Goal: Task Accomplishment & Management: Complete application form

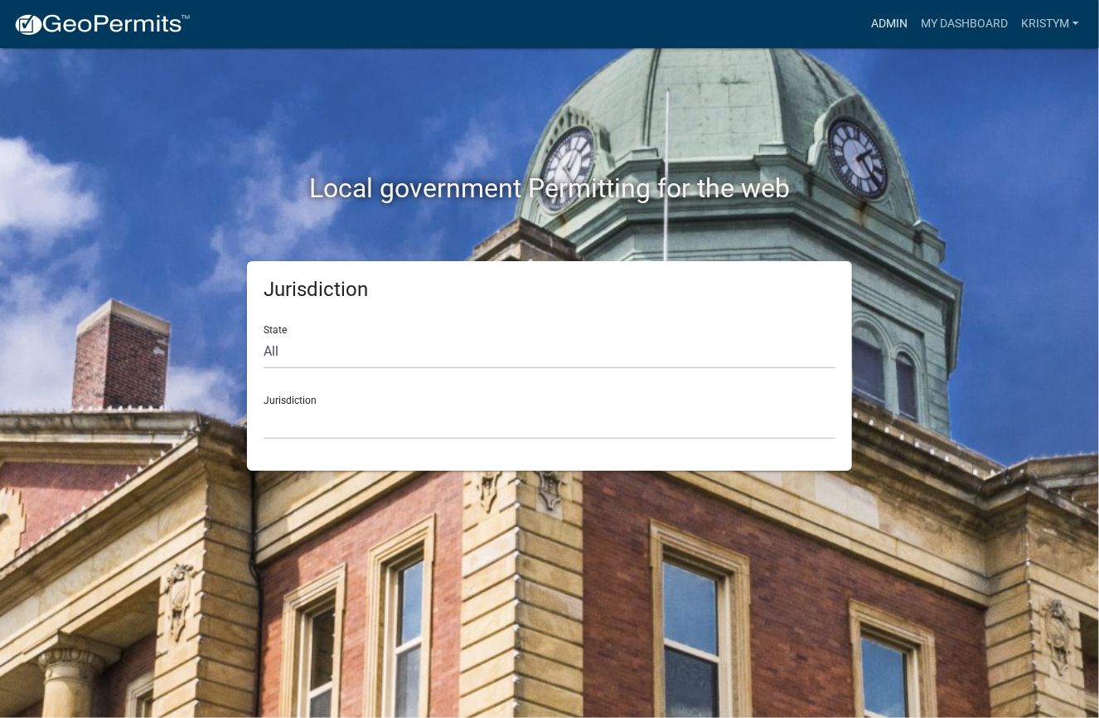
click at [866, 21] on link "Admin" at bounding box center [890, 24] width 50 height 32
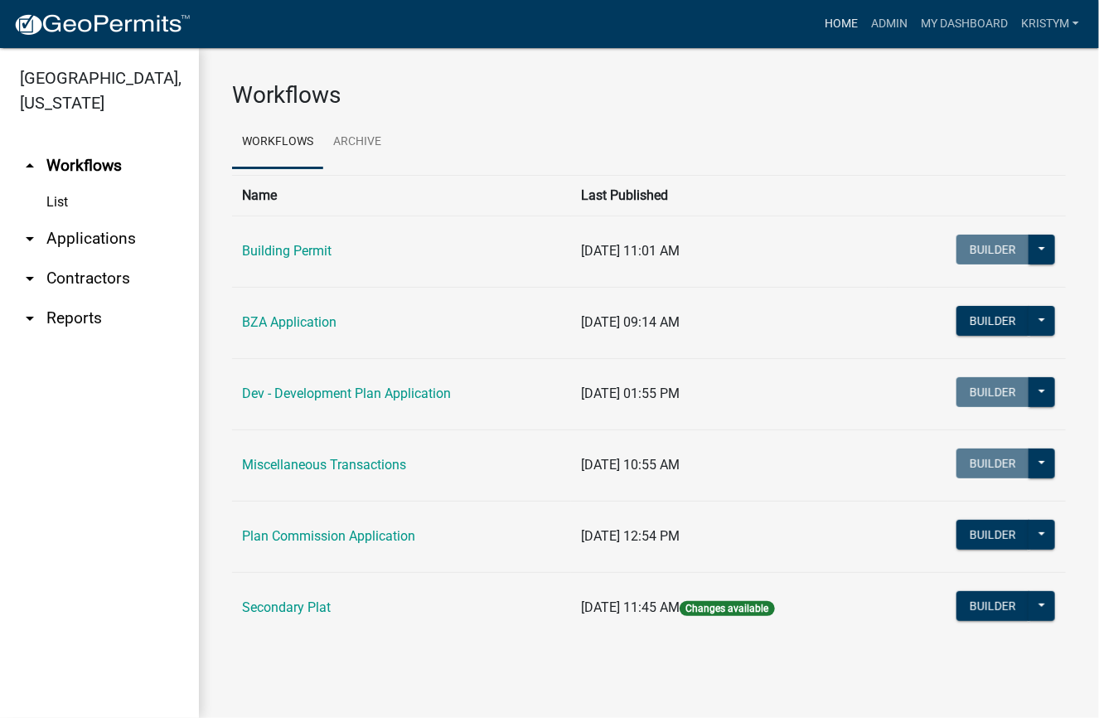
click at [842, 22] on link "Home" at bounding box center [841, 24] width 46 height 32
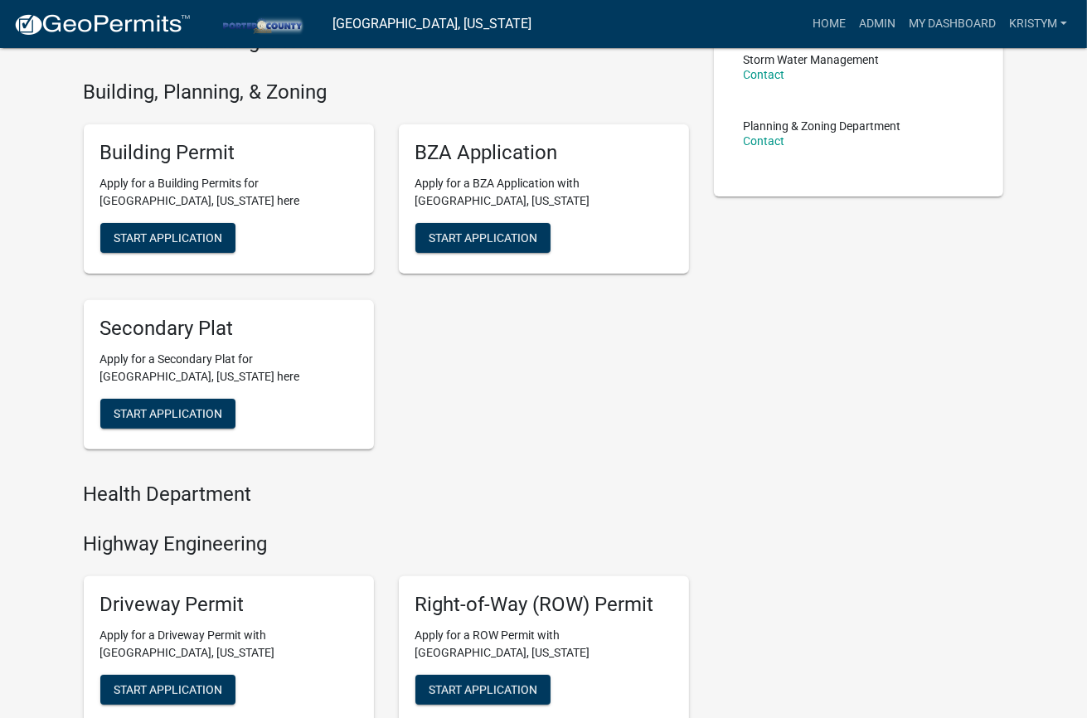
scroll to position [415, 0]
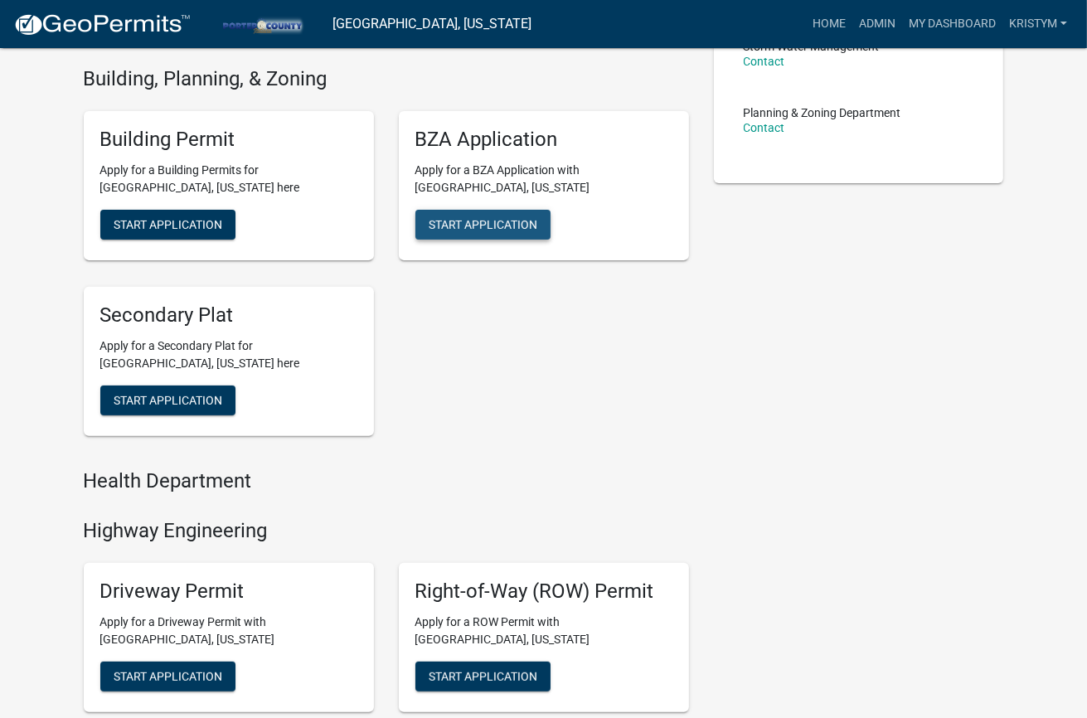
click at [522, 217] on span "Start Application" at bounding box center [483, 223] width 109 height 13
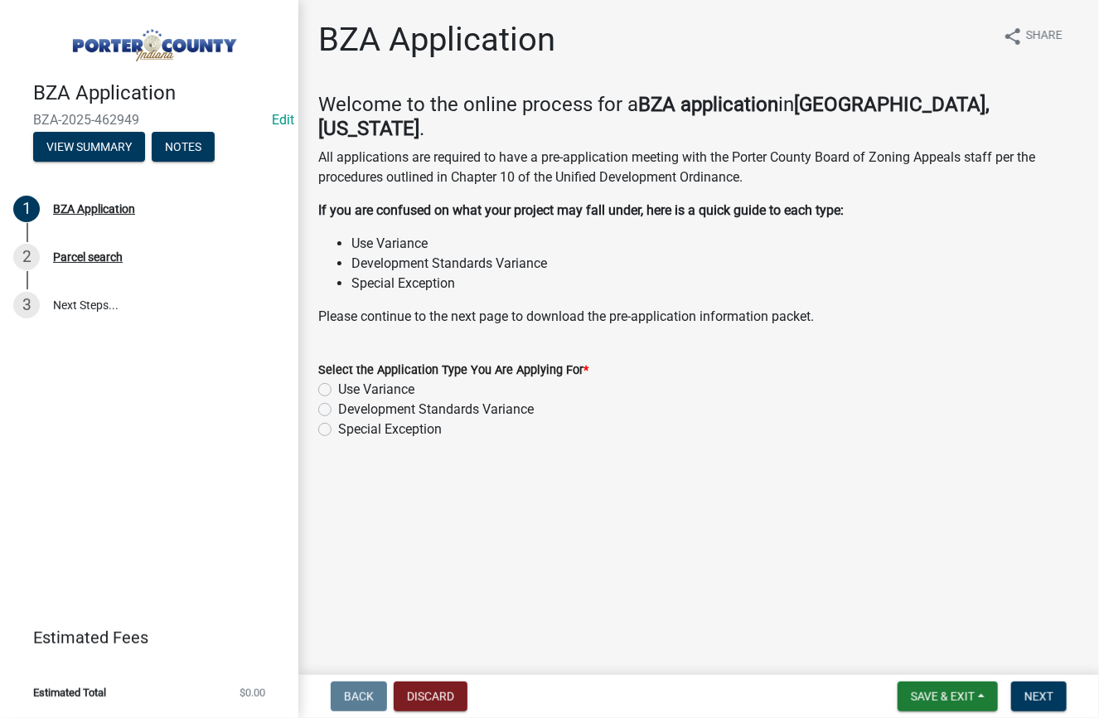
click at [338, 400] on label "Development Standards Variance" at bounding box center [436, 410] width 196 height 20
click at [338, 400] on input "Development Standards Variance" at bounding box center [343, 405] width 11 height 11
radio input "true"
click at [1042, 694] on span "Next" at bounding box center [1039, 696] width 29 height 13
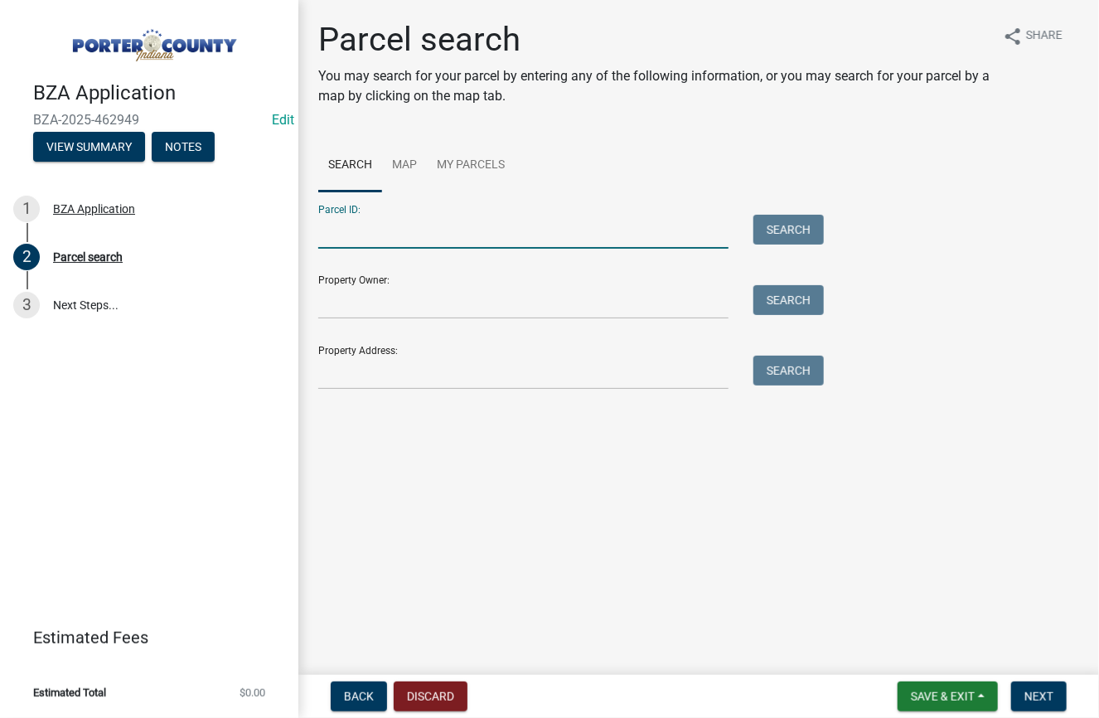
click at [446, 240] on input "Parcel ID:" at bounding box center [523, 232] width 410 height 34
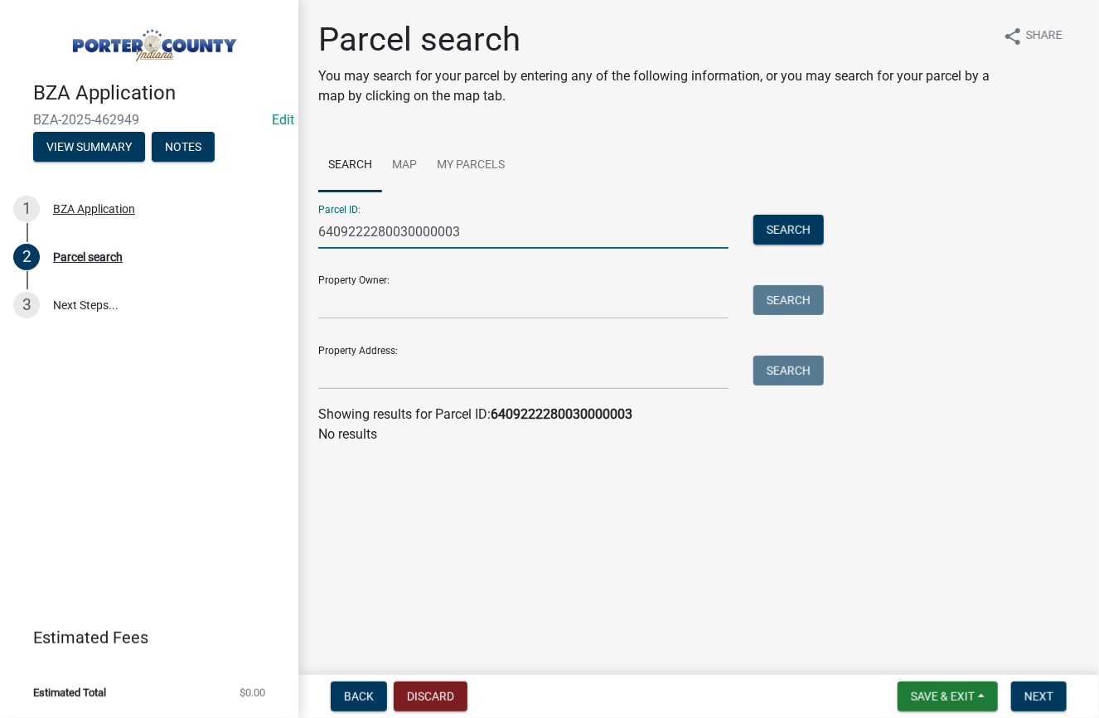
click at [447, 234] on input "6409222280030000003" at bounding box center [523, 232] width 410 height 34
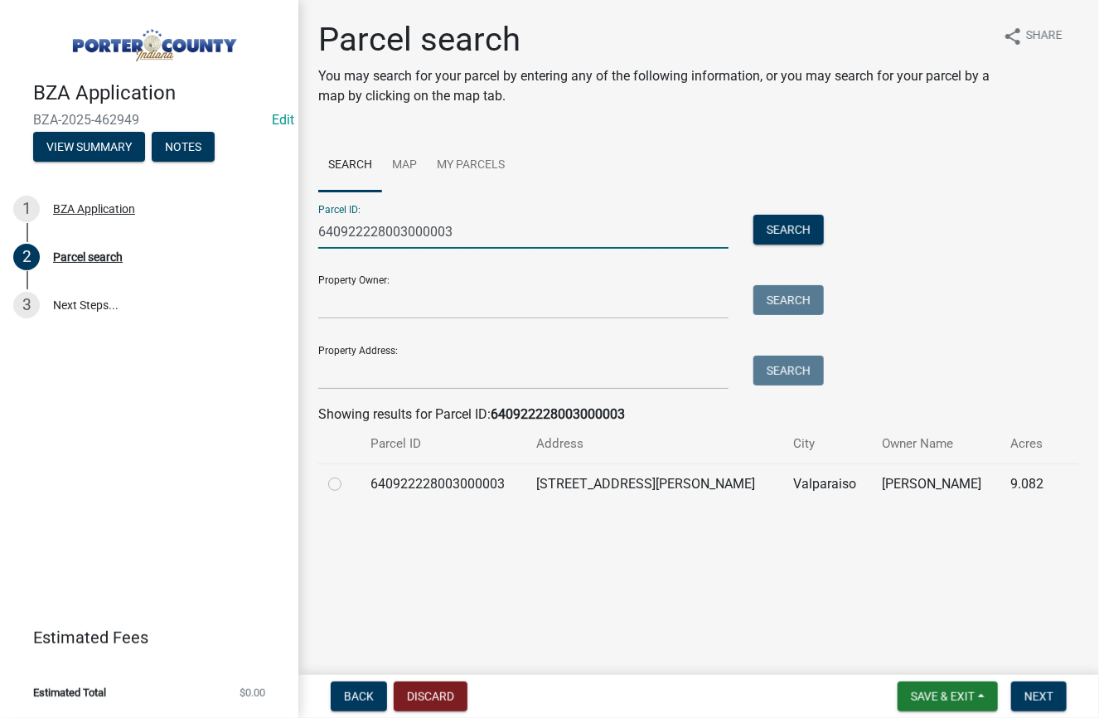
type input "640922228003000003"
click at [348, 474] on label at bounding box center [348, 474] width 0 height 0
click at [348, 485] on input "radio" at bounding box center [353, 479] width 11 height 11
radio input "true"
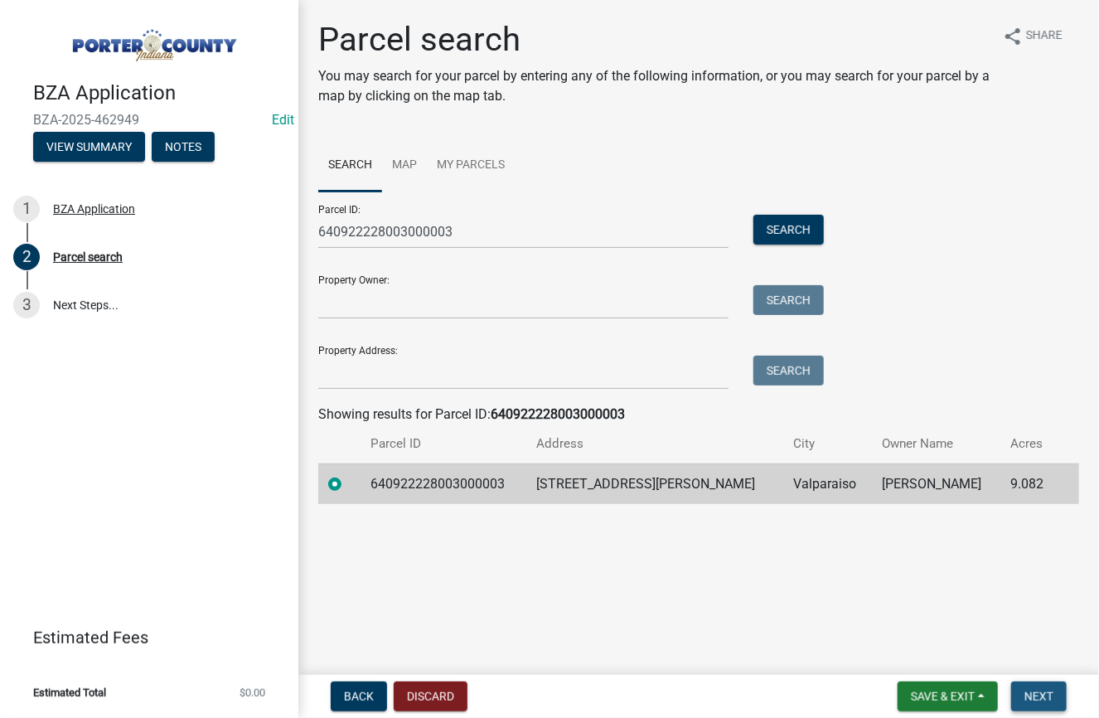
click at [1036, 704] on button "Next" at bounding box center [1040, 697] width 56 height 30
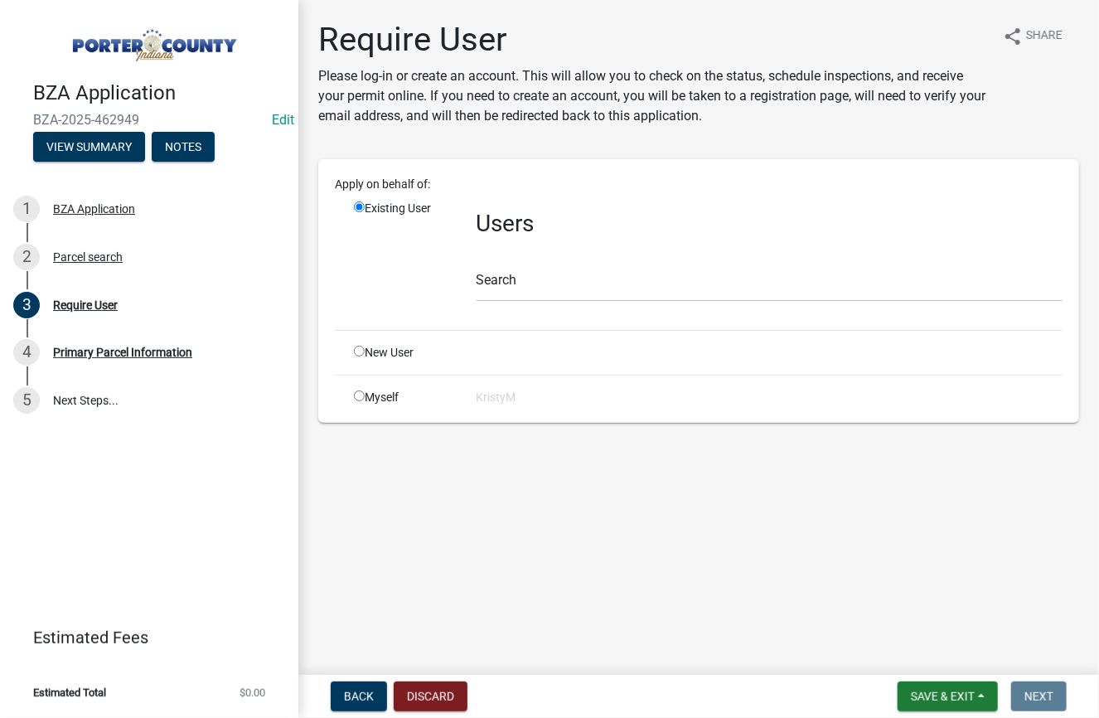
click at [357, 394] on input "radio" at bounding box center [359, 396] width 11 height 11
radio input "true"
radio input "false"
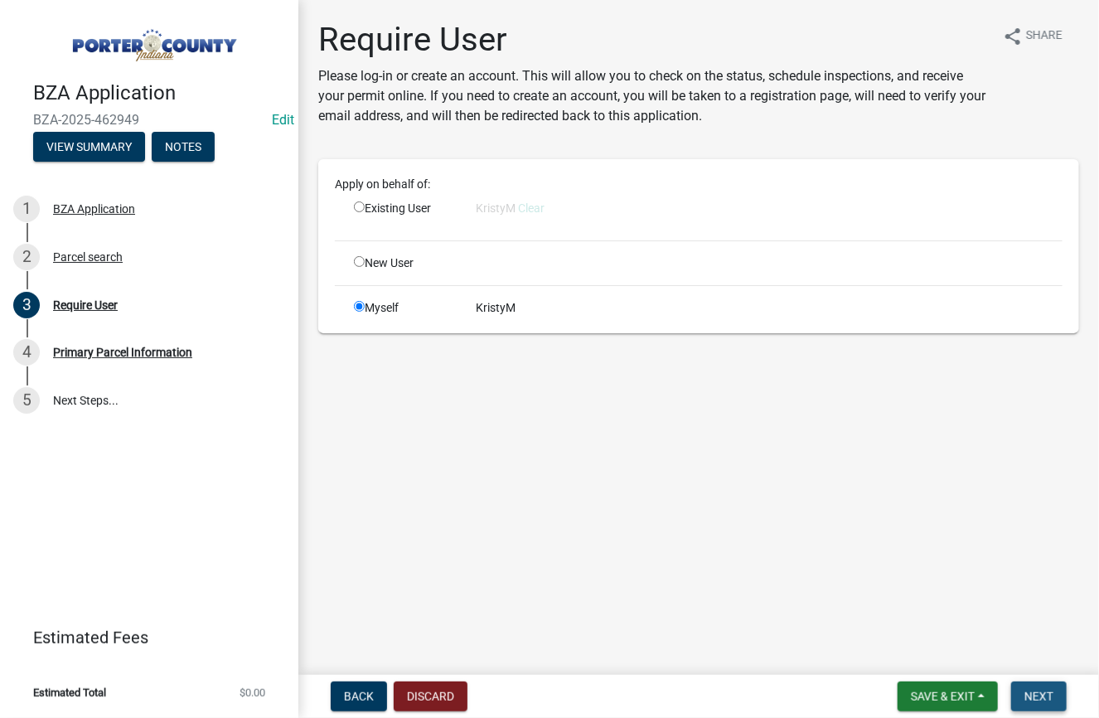
click at [1052, 695] on span "Next" at bounding box center [1039, 696] width 29 height 13
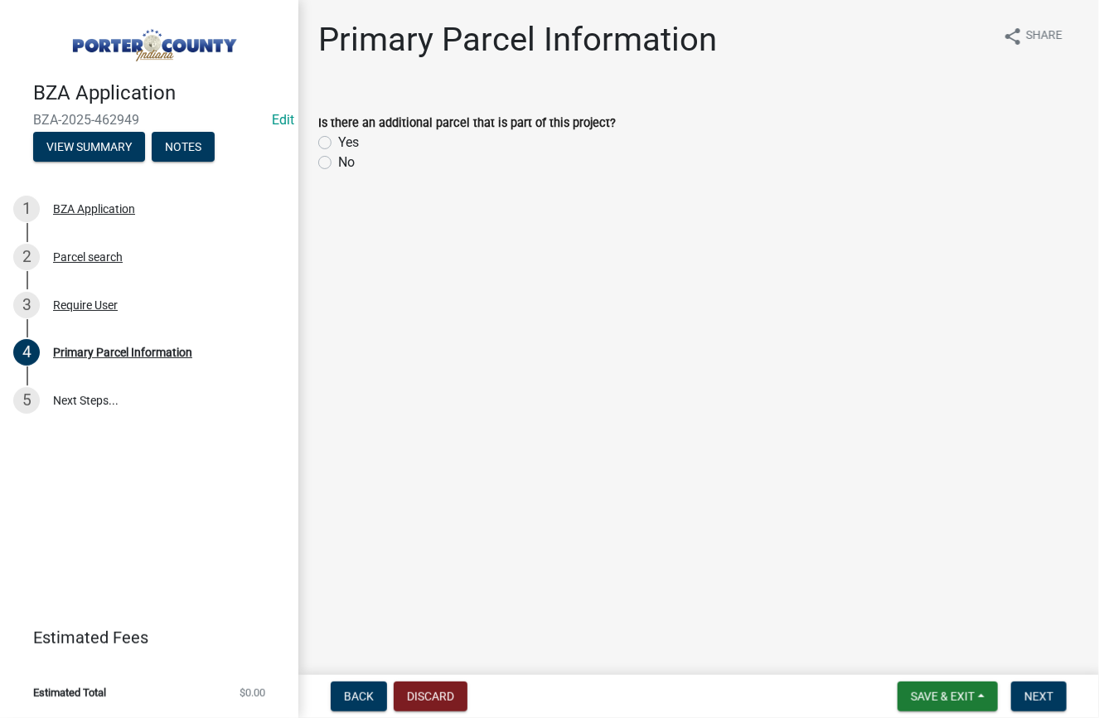
click at [338, 161] on label "No" at bounding box center [346, 163] width 17 height 20
click at [338, 161] on input "No" at bounding box center [343, 158] width 11 height 11
radio input "true"
click at [1036, 691] on span "Next" at bounding box center [1039, 696] width 29 height 13
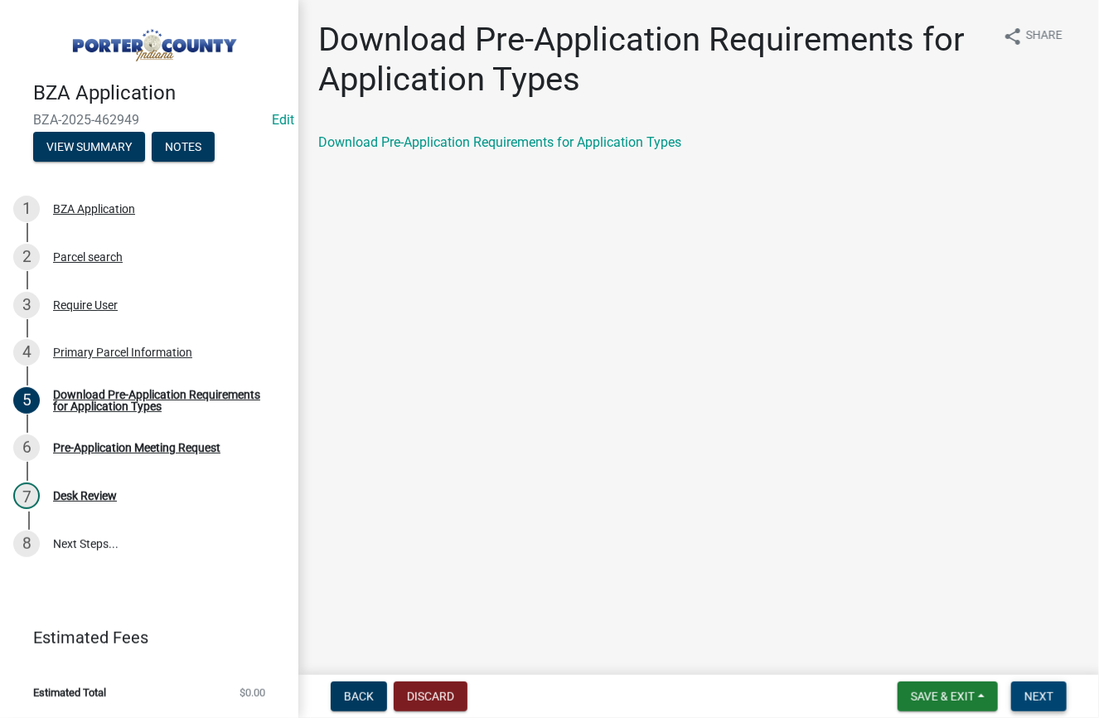
click at [1042, 695] on span "Next" at bounding box center [1039, 696] width 29 height 13
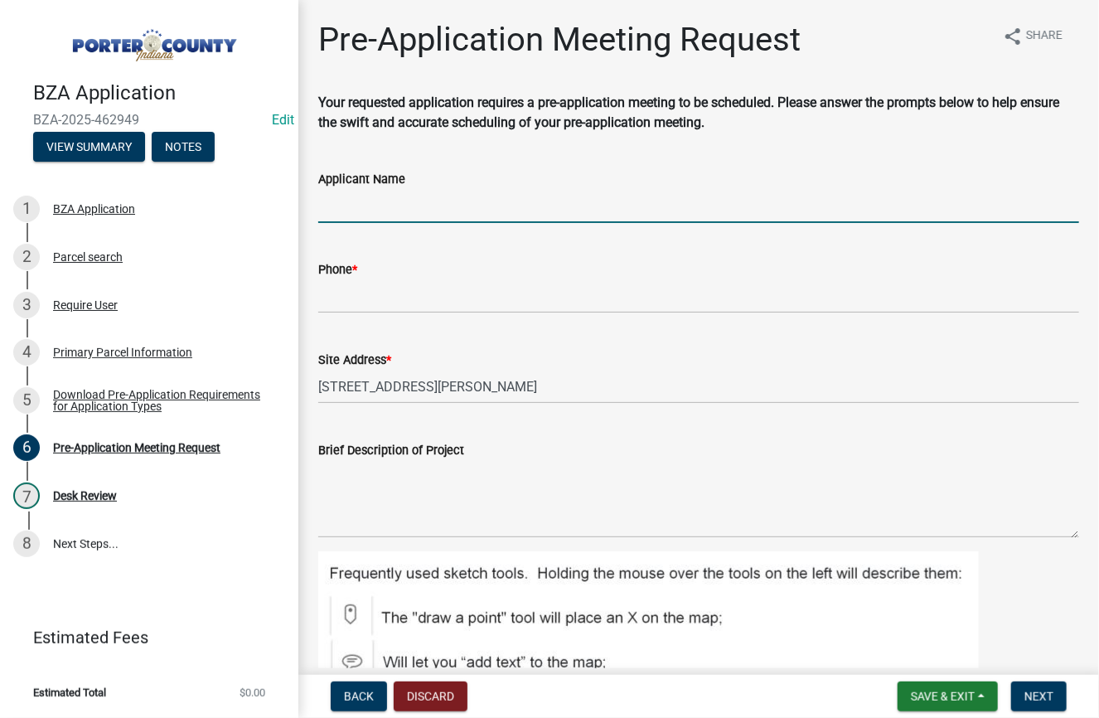
click at [438, 195] on input "Applicant Name" at bounding box center [698, 206] width 761 height 34
type input "[PERSON_NAME]"
click at [389, 289] on input "Phone *" at bounding box center [698, 296] width 761 height 34
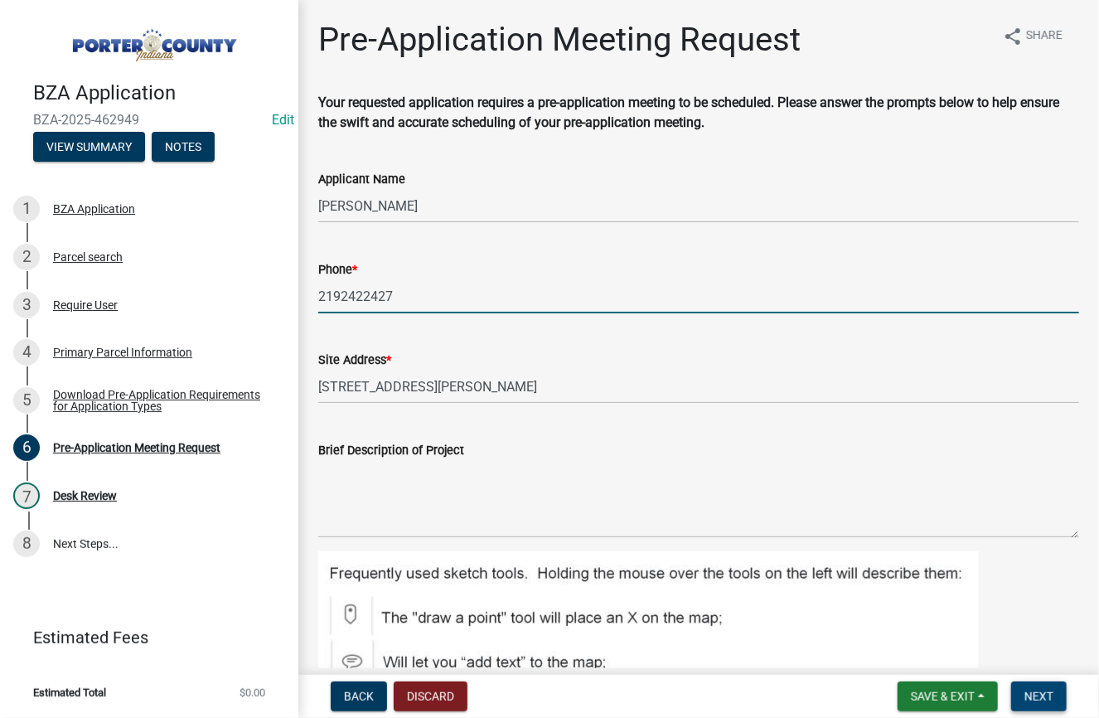
type input "2192422427"
click at [1052, 691] on span "Next" at bounding box center [1039, 696] width 29 height 13
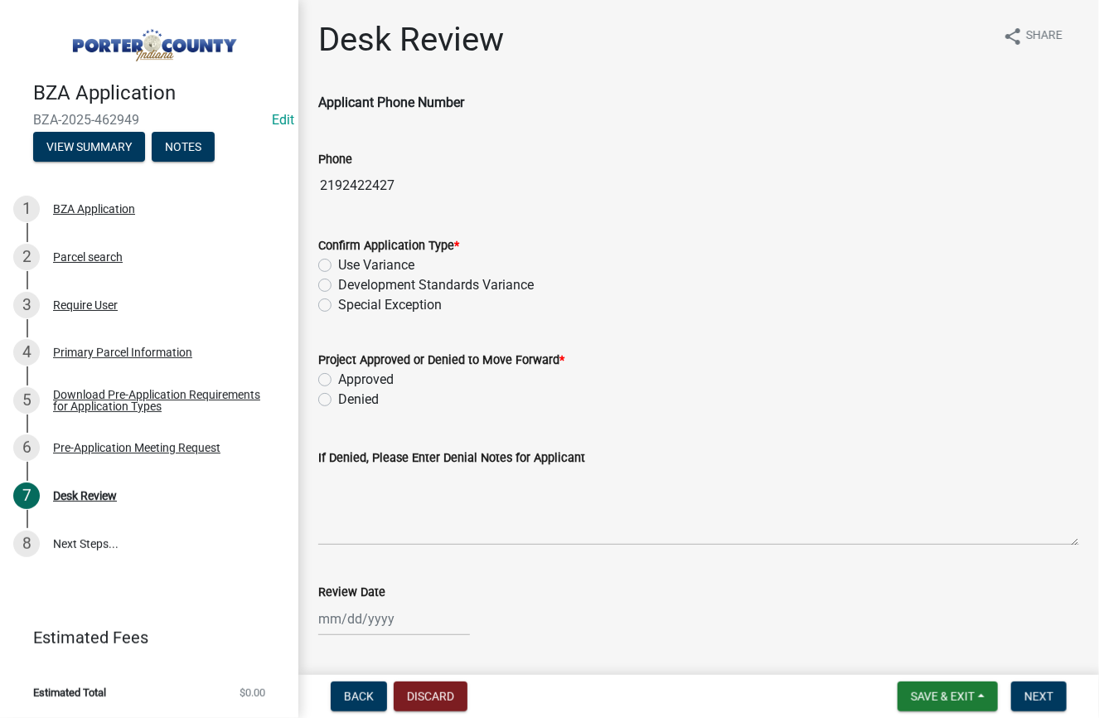
click at [338, 286] on label "Development Standards Variance" at bounding box center [436, 285] width 196 height 20
click at [338, 286] on input "Development Standards Variance" at bounding box center [343, 280] width 11 height 11
radio input "true"
click at [338, 381] on label "Approved" at bounding box center [366, 380] width 56 height 20
click at [338, 381] on input "Approved" at bounding box center [343, 375] width 11 height 11
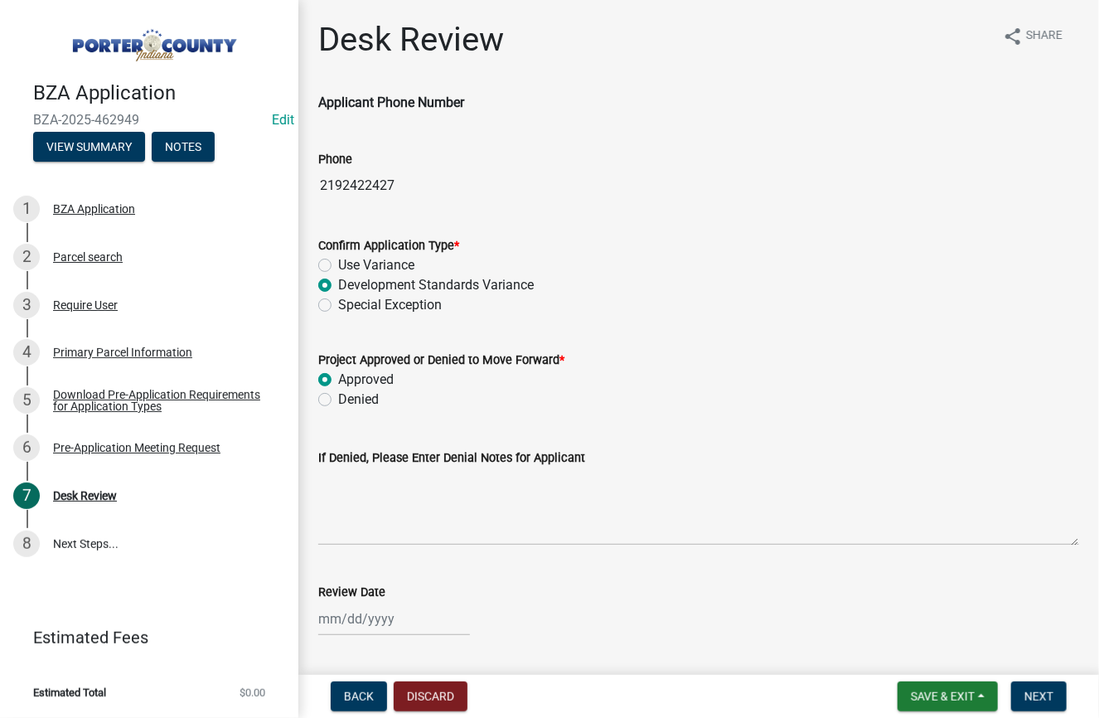
radio input "true"
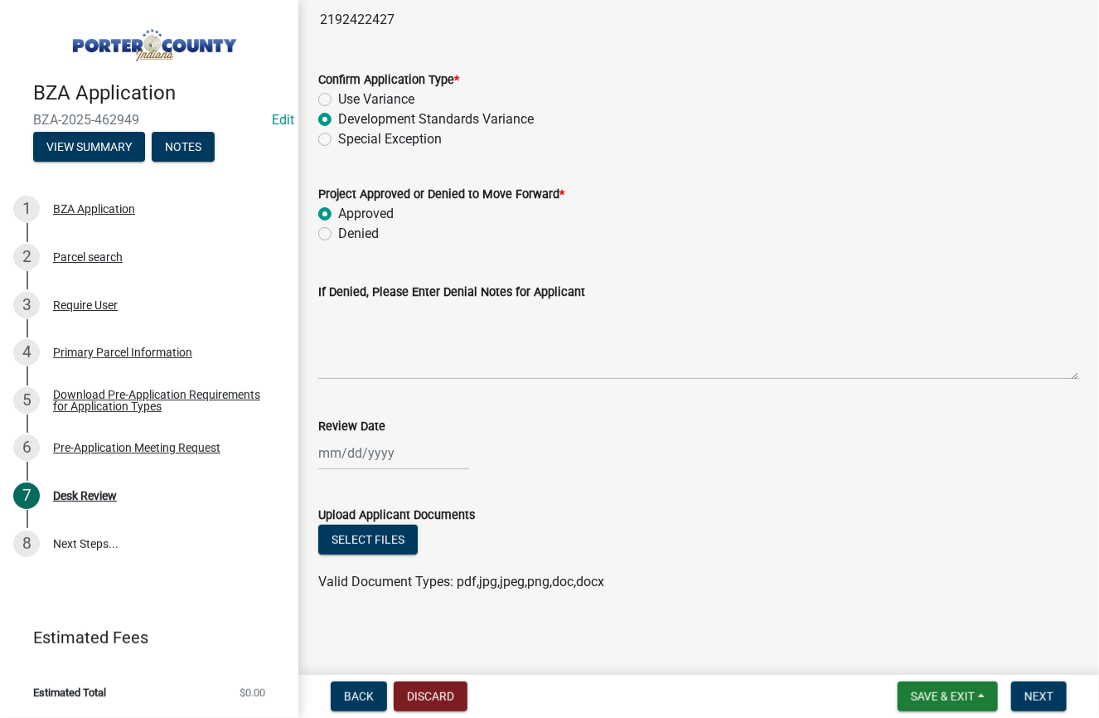
scroll to position [169, 0]
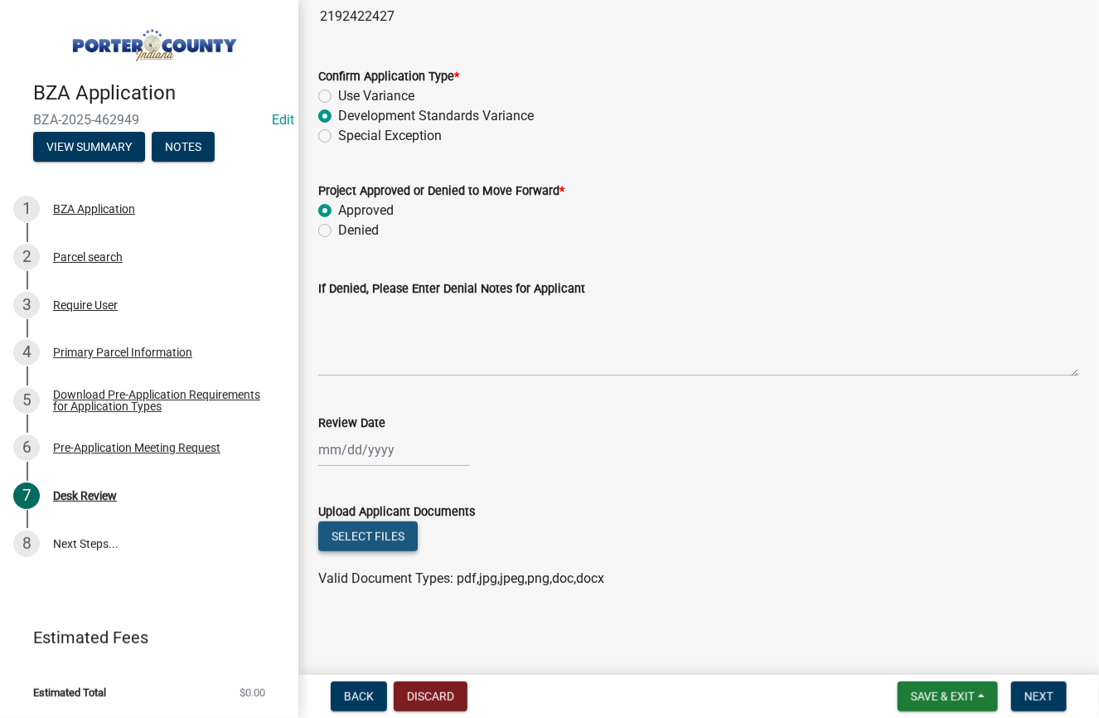
click at [372, 533] on button "Select files" at bounding box center [367, 537] width 99 height 30
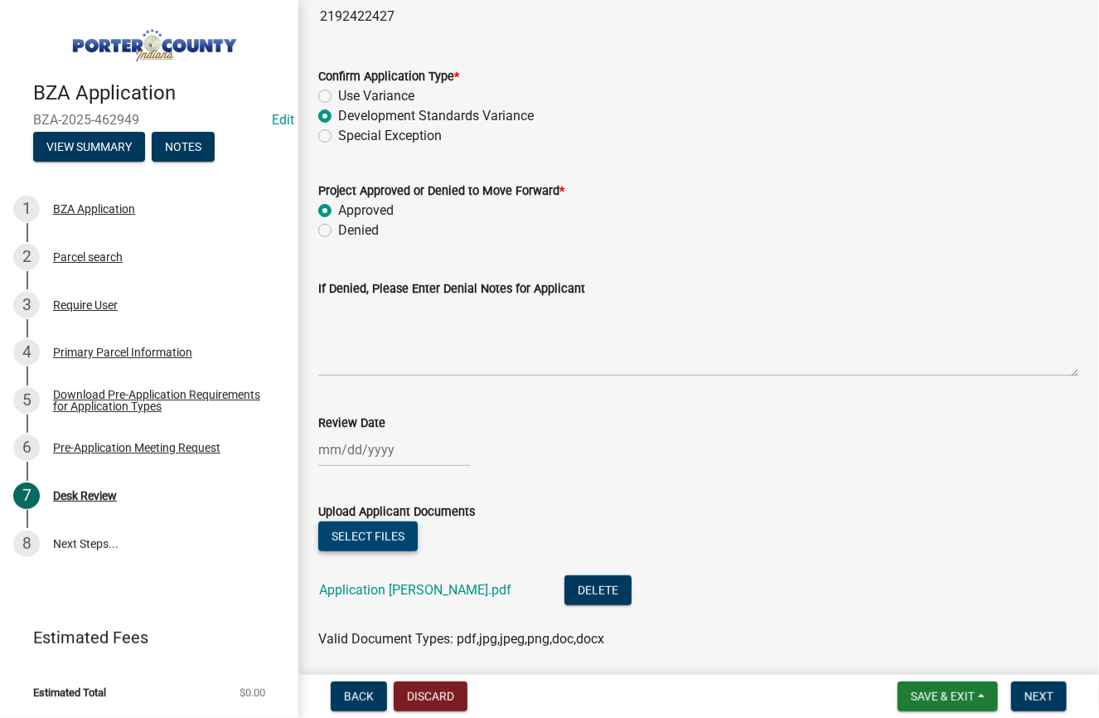
click at [386, 531] on button "Select files" at bounding box center [367, 537] width 99 height 30
click at [376, 534] on button "Select files" at bounding box center [367, 537] width 99 height 30
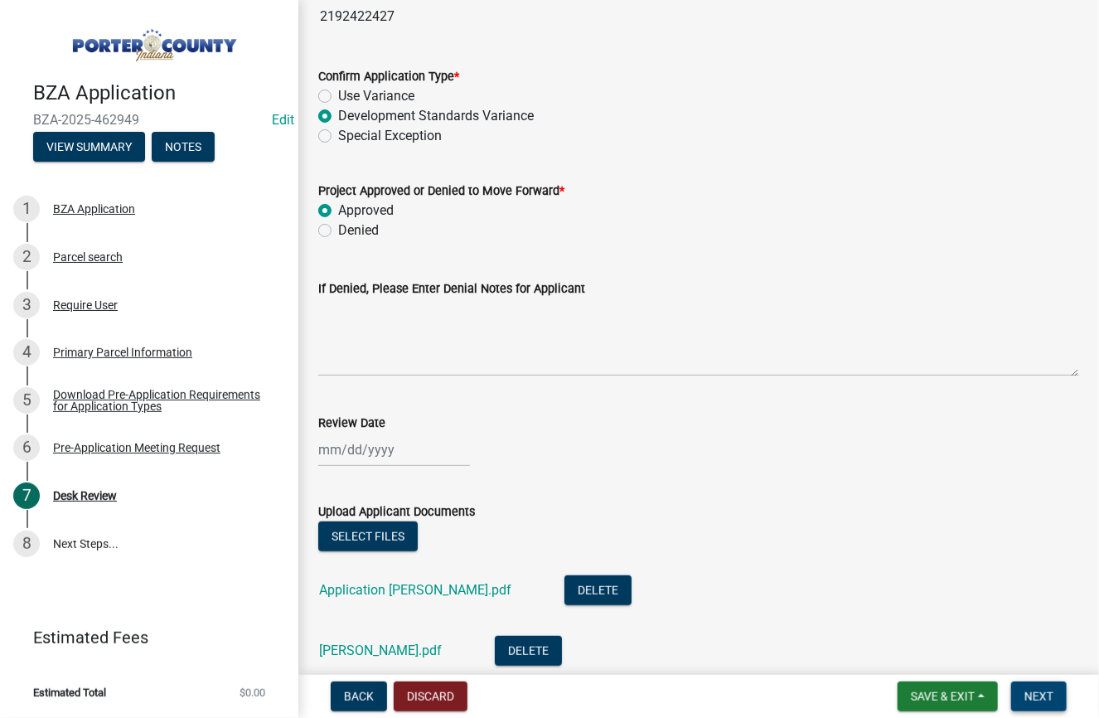
click at [1051, 694] on span "Next" at bounding box center [1039, 696] width 29 height 13
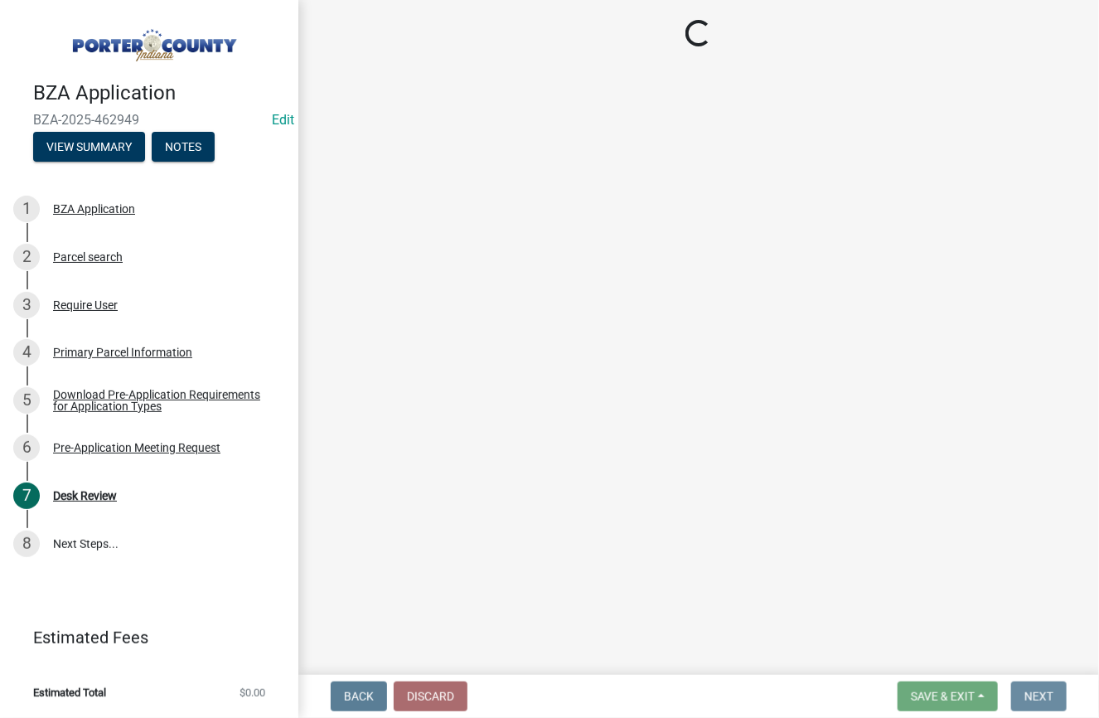
scroll to position [0, 0]
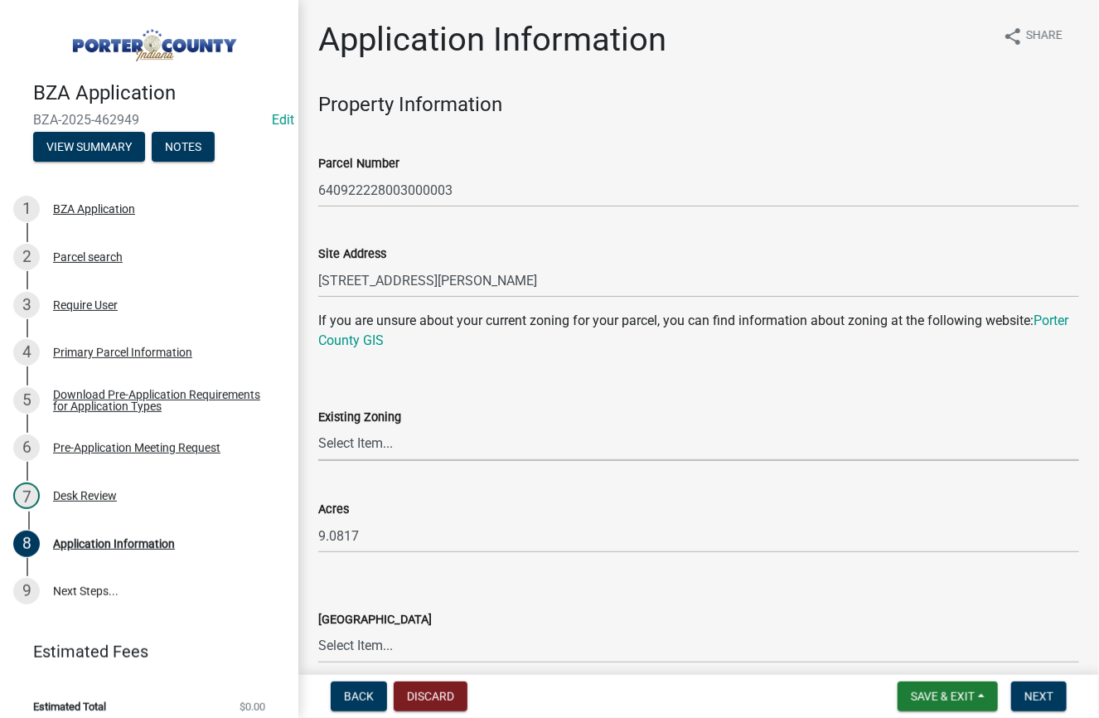
click at [376, 443] on select "Select Item... A1 A2 CH CM CN I1 I2 I3 IN MP OT P1 P2 PUD R1 R2 R3 R4 RL RR" at bounding box center [698, 444] width 761 height 34
click at [318, 427] on select "Select Item... A1 A2 CH CM CN I1 I2 I3 IN MP OT P1 P2 PUD R1 R2 R3 R4 RL RR" at bounding box center [698, 444] width 761 height 34
select select "eb19bfea-72f1-4e3d-b6b6-1187246f12af"
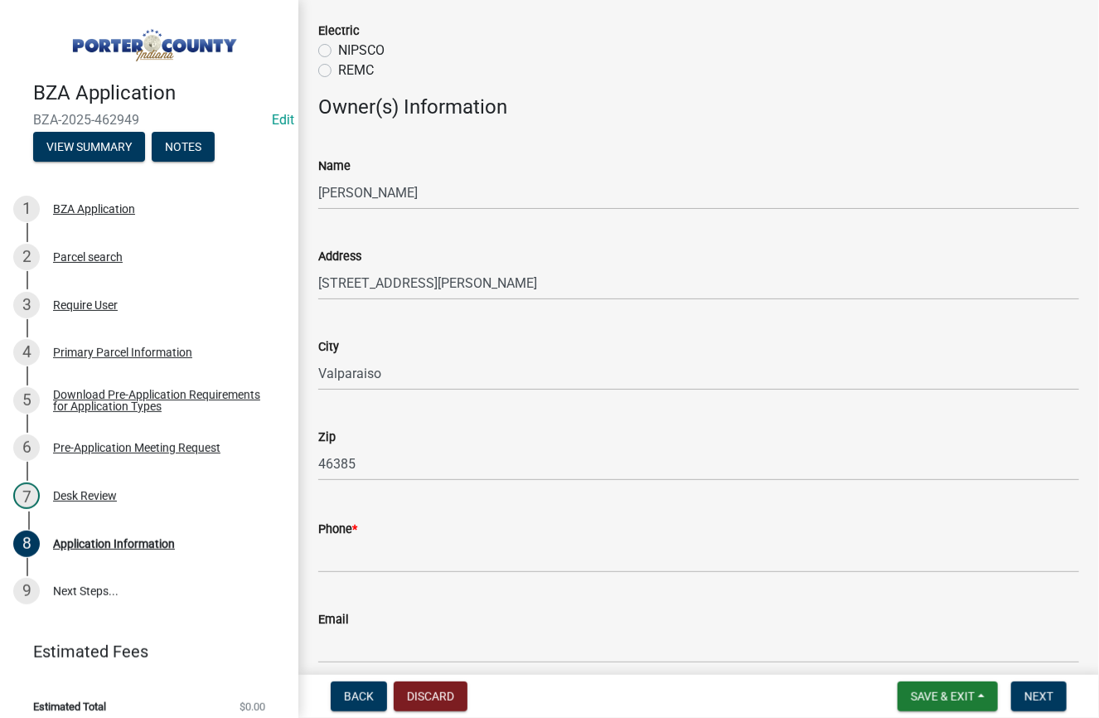
scroll to position [1327, 0]
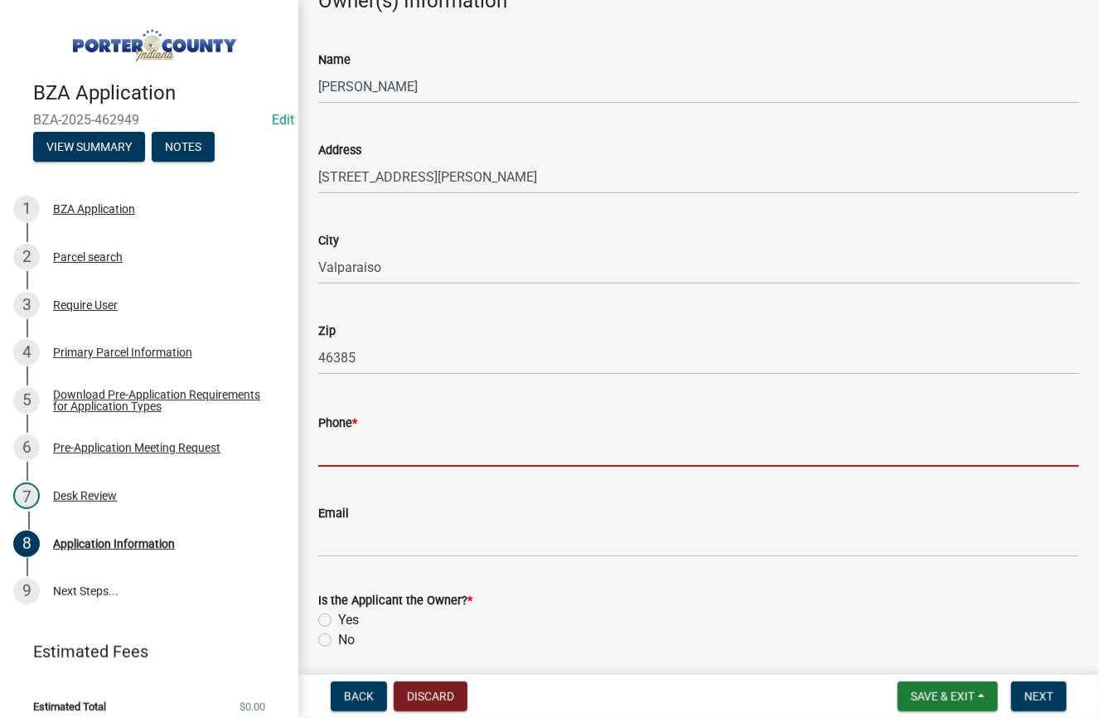
click at [386, 453] on input "Phone *" at bounding box center [698, 450] width 761 height 34
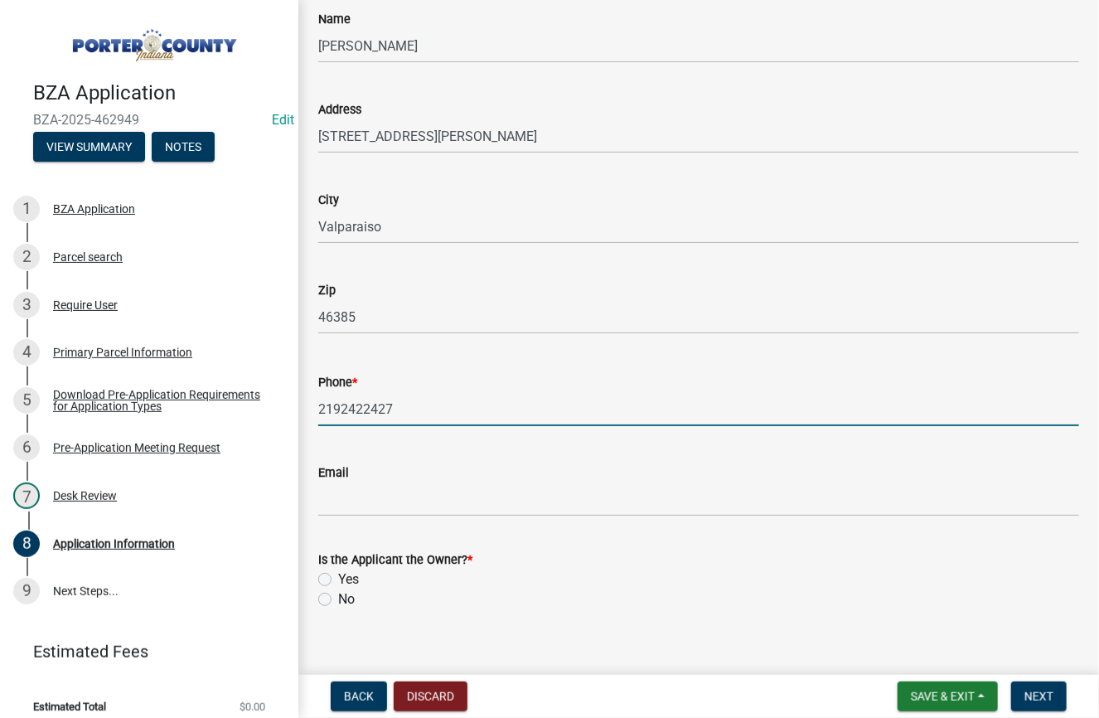
scroll to position [1388, 0]
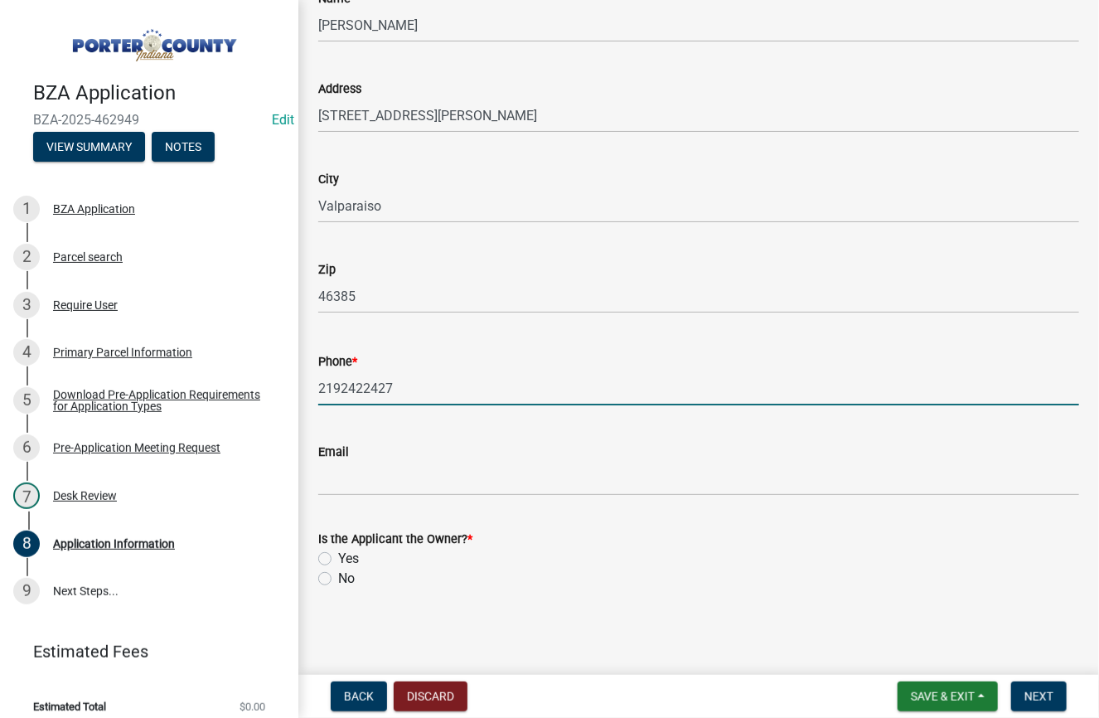
type input "2192422427"
click at [338, 556] on label "Yes" at bounding box center [348, 559] width 21 height 20
click at [338, 556] on input "Yes" at bounding box center [343, 554] width 11 height 11
radio input "true"
click at [1031, 698] on span "Next" at bounding box center [1039, 696] width 29 height 13
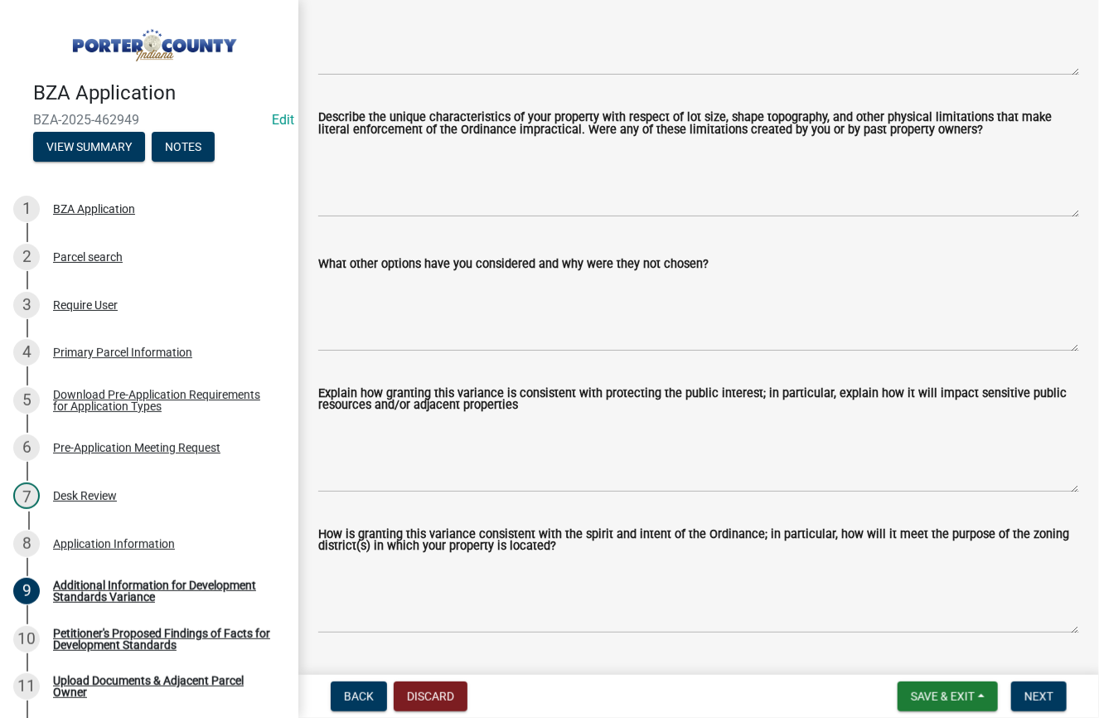
scroll to position [518, 0]
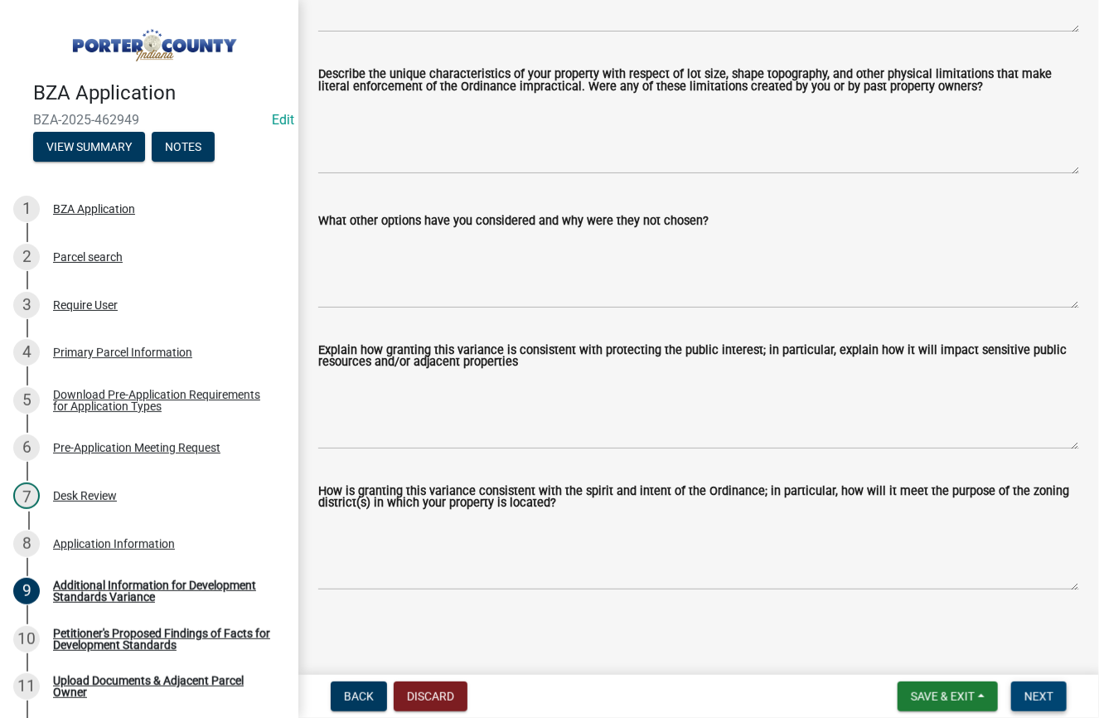
click at [1053, 691] on span "Next" at bounding box center [1039, 696] width 29 height 13
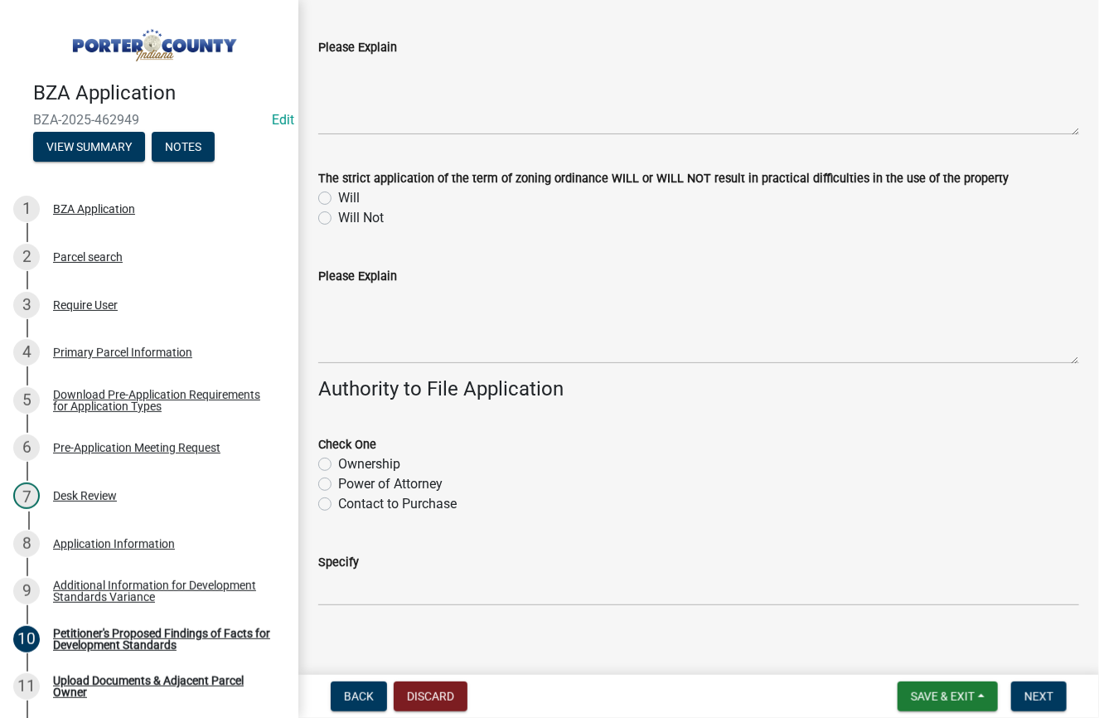
scroll to position [464, 0]
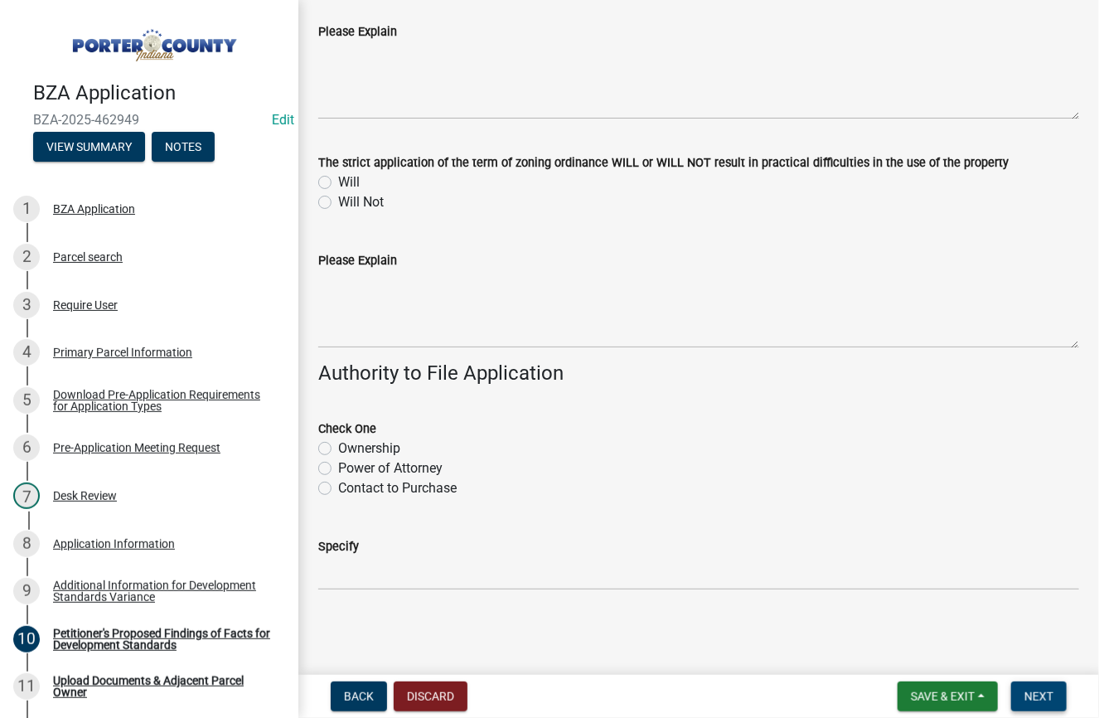
click at [1036, 701] on span "Next" at bounding box center [1039, 696] width 29 height 13
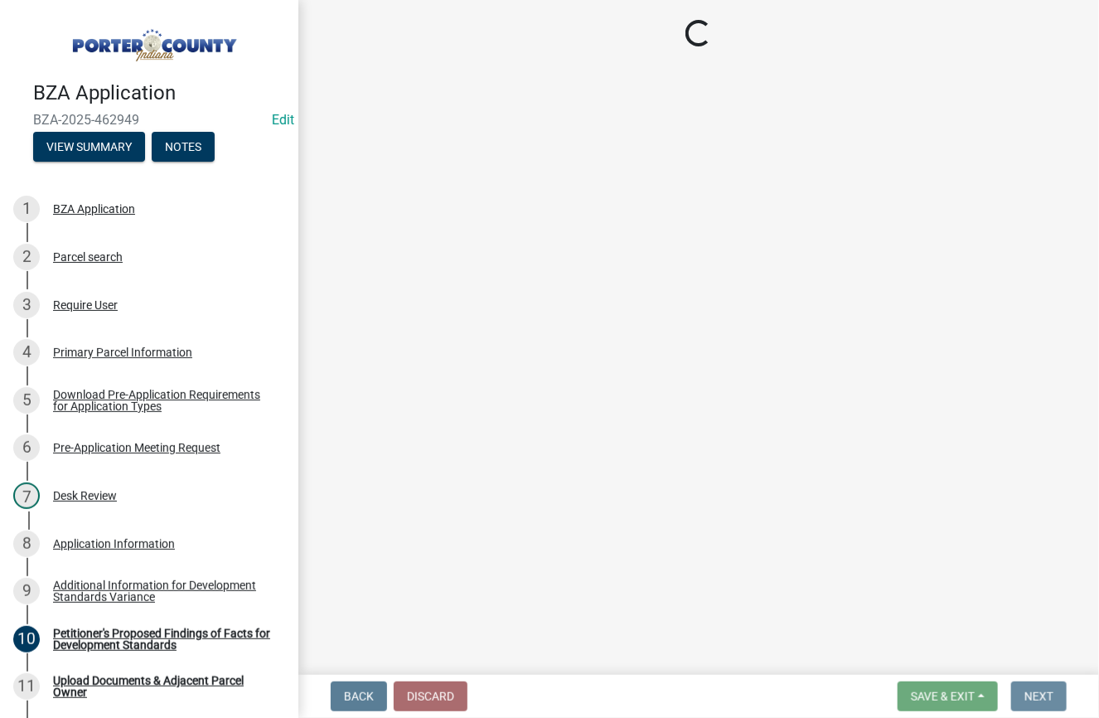
scroll to position [0, 0]
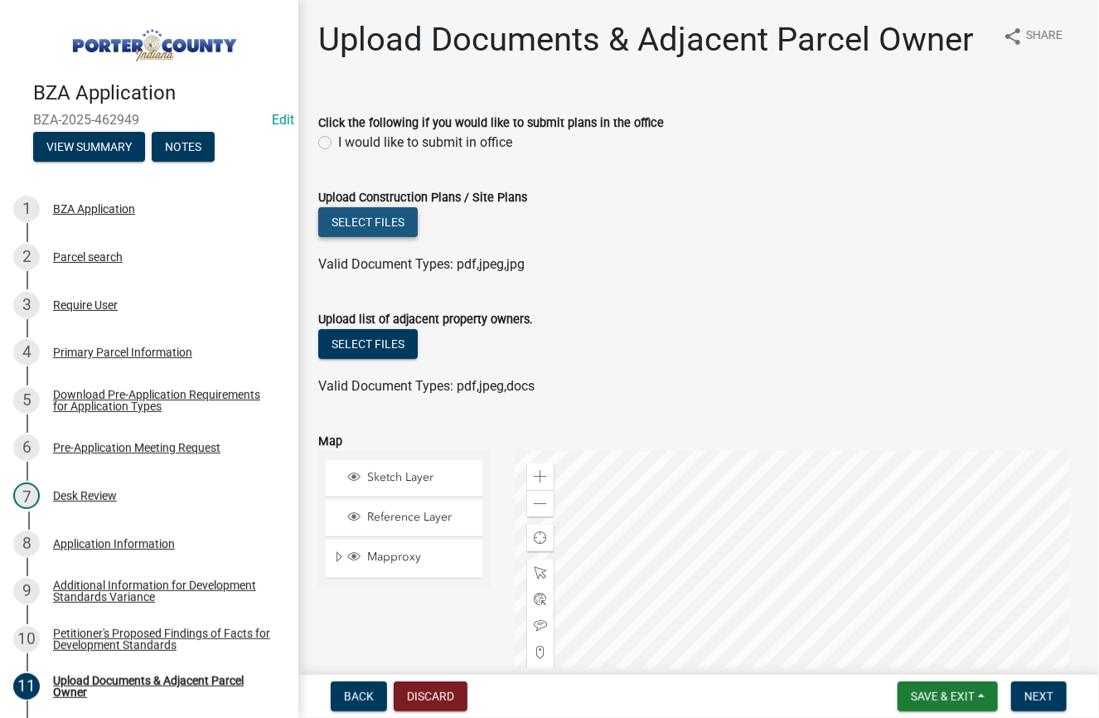
click at [354, 225] on button "Select files" at bounding box center [367, 222] width 99 height 30
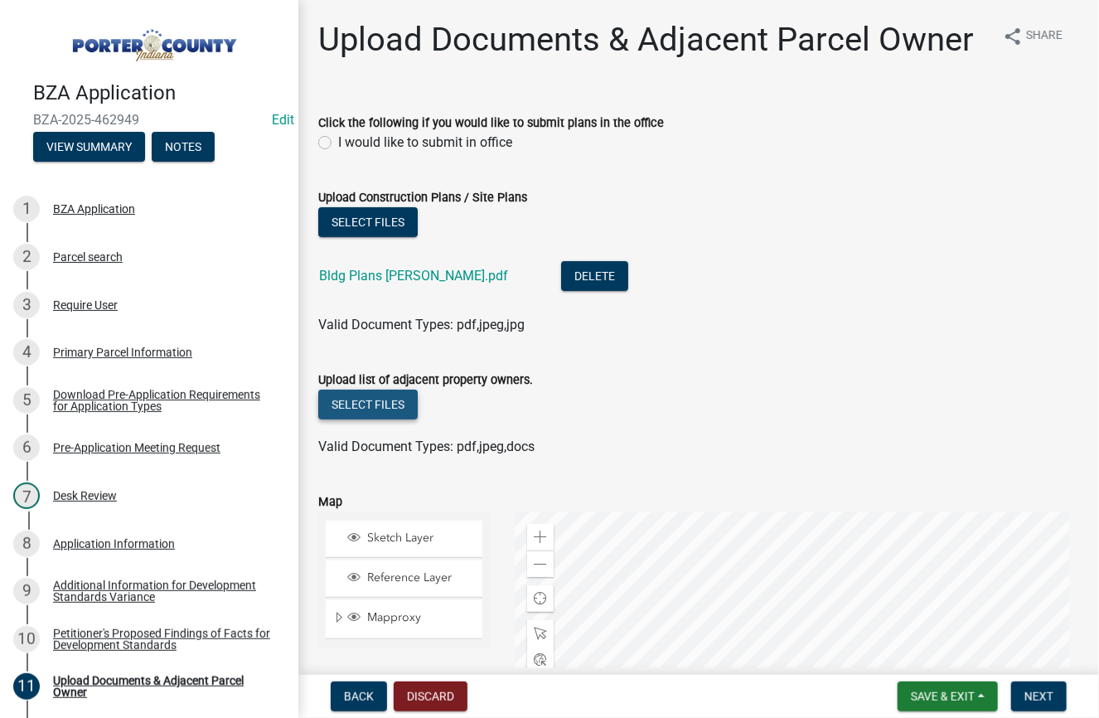
click at [386, 408] on button "Select files" at bounding box center [367, 405] width 99 height 30
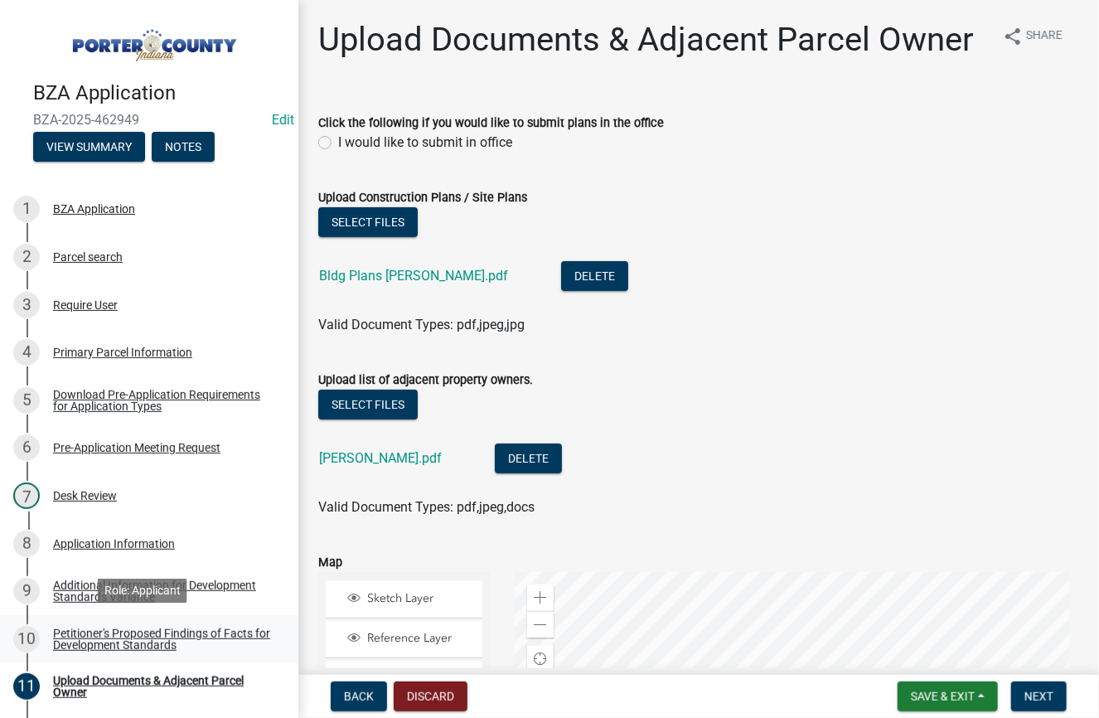
click at [76, 636] on div "Petitioner's Proposed Findings of Facts for Development Standards" at bounding box center [162, 639] width 219 height 23
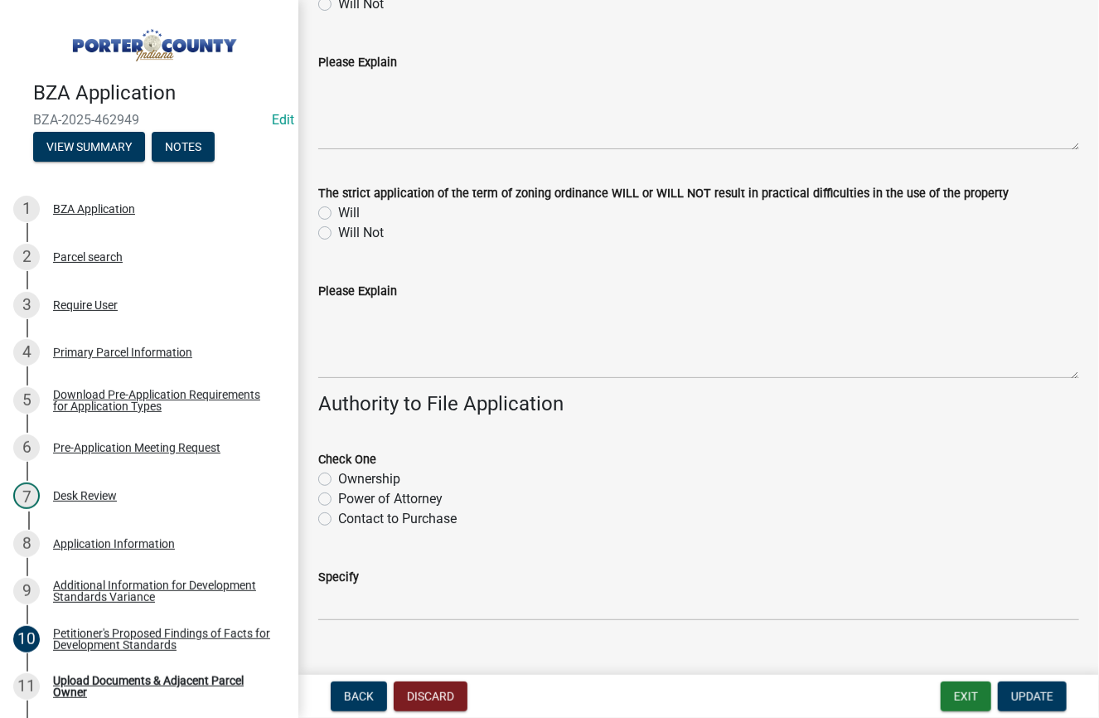
scroll to position [464, 0]
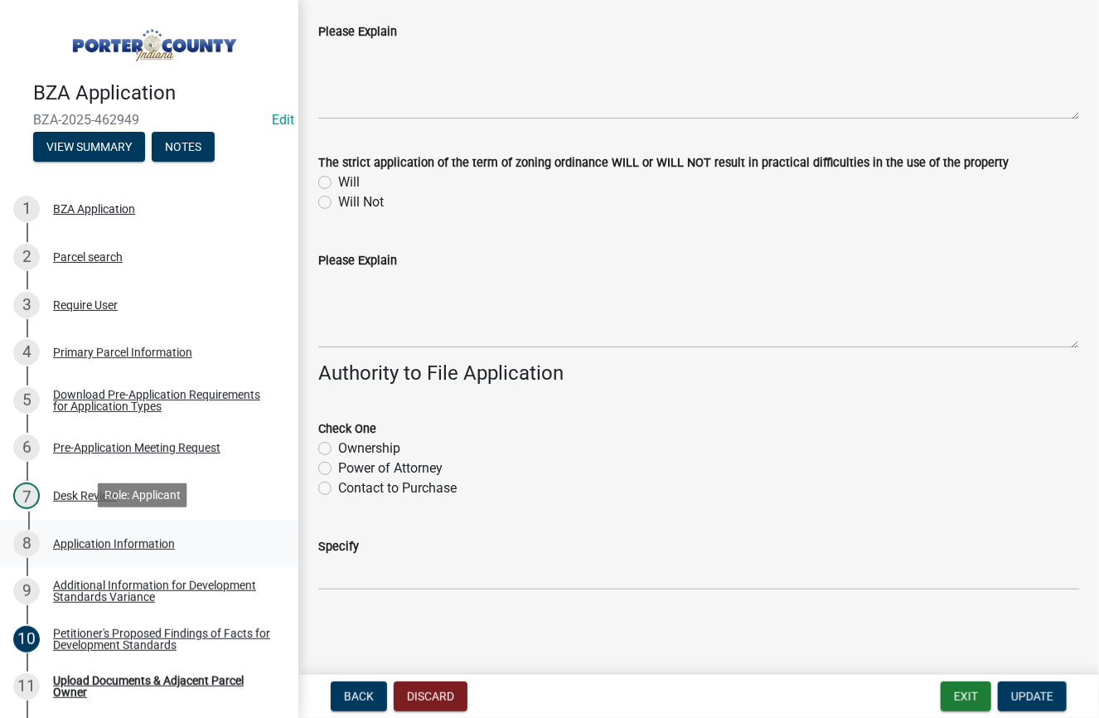
click at [124, 541] on div "Application Information" at bounding box center [114, 544] width 122 height 12
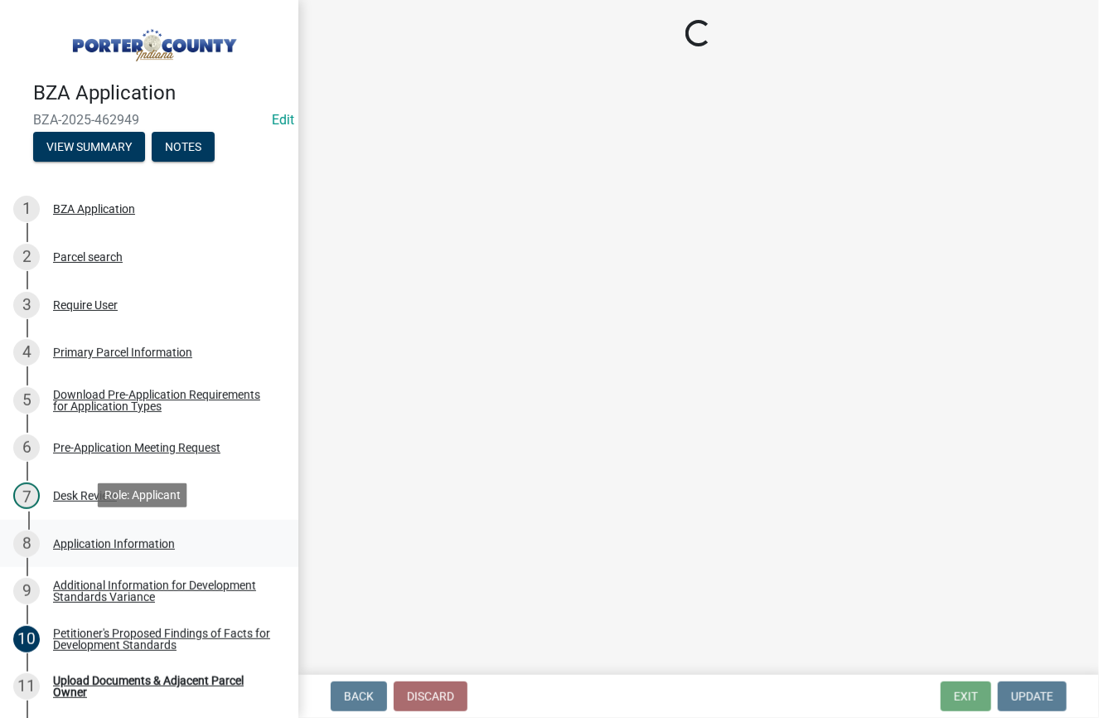
scroll to position [0, 0]
select select "eb19bfea-72f1-4e3d-b6b6-1187246f12af"
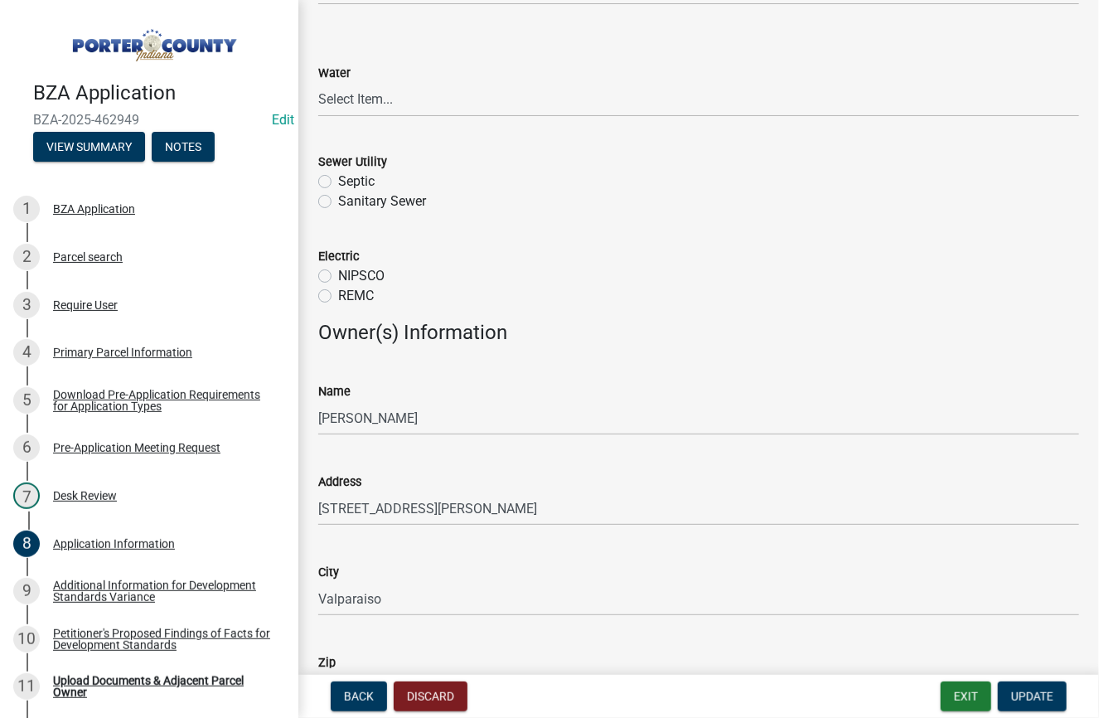
scroll to position [1388, 0]
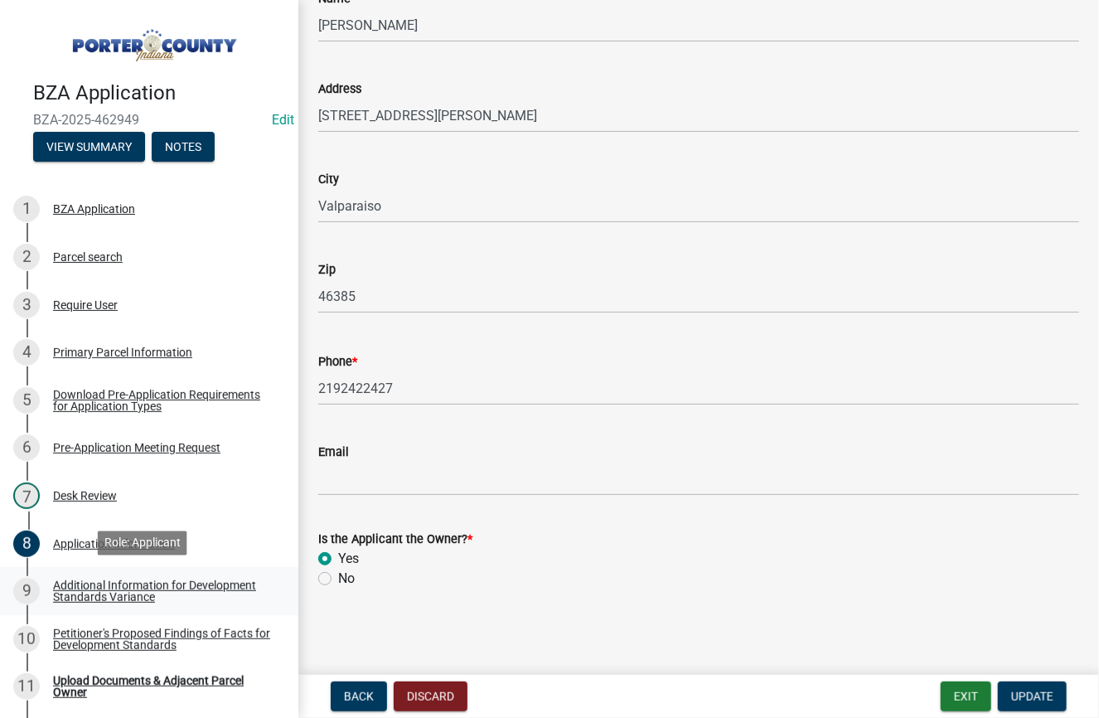
click at [119, 591] on div "Additional Information for Development Standards Variance" at bounding box center [162, 591] width 219 height 23
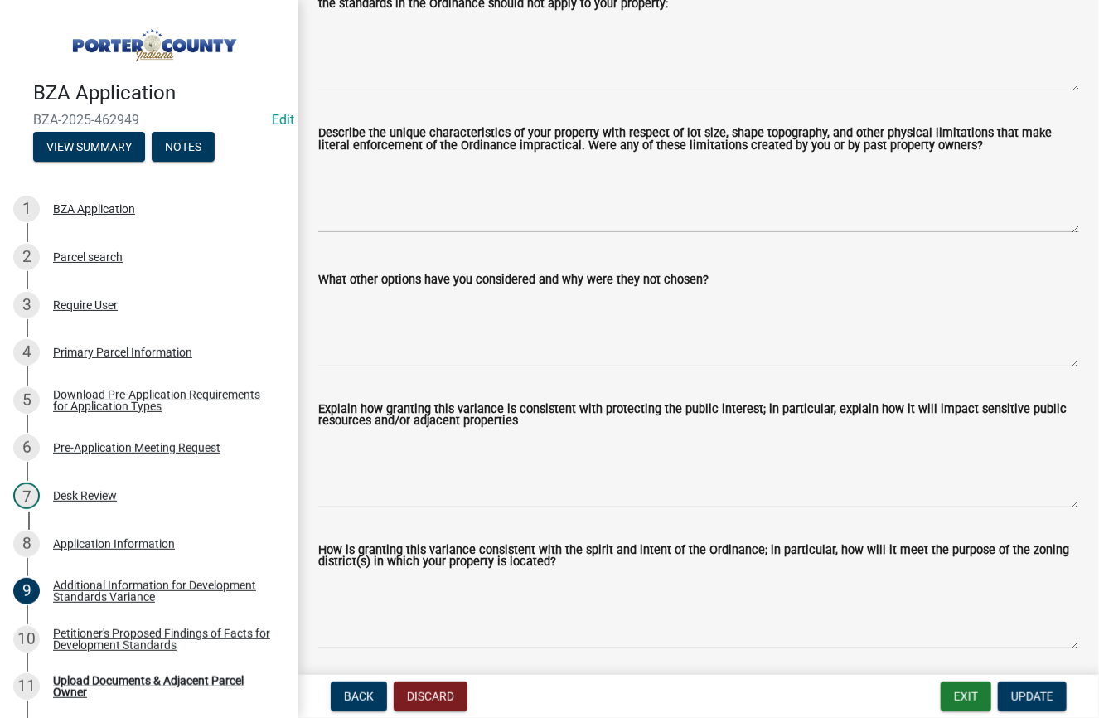
scroll to position [518, 0]
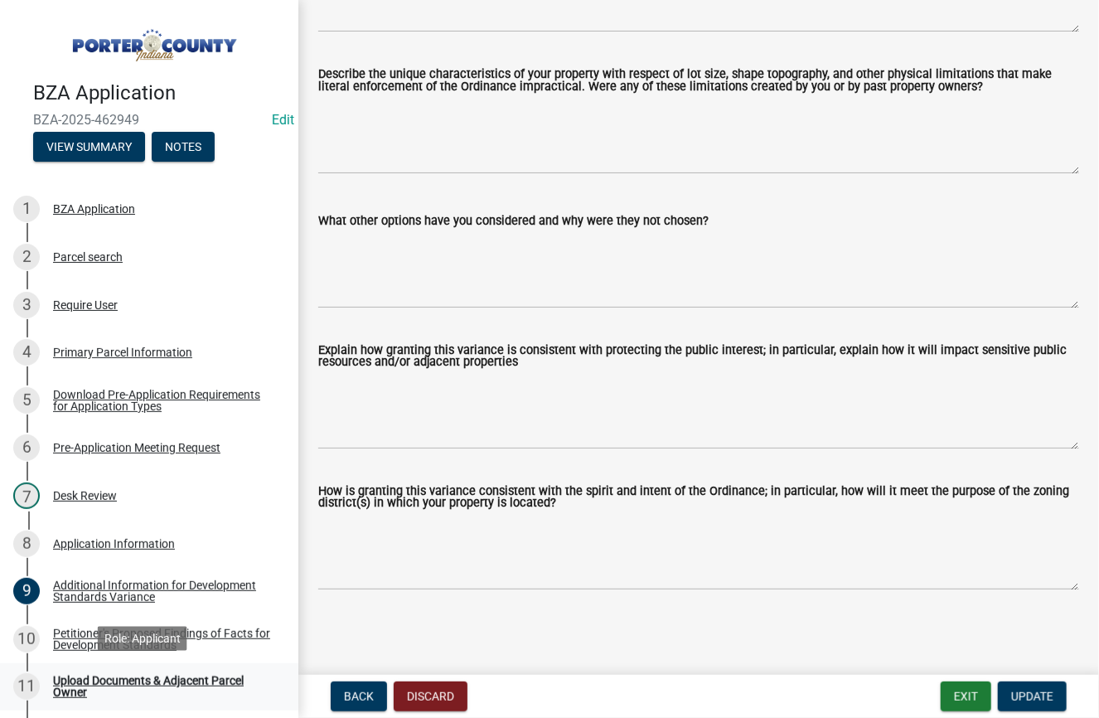
click at [108, 677] on div "Upload Documents & Adjacent Parcel Owner" at bounding box center [162, 686] width 219 height 23
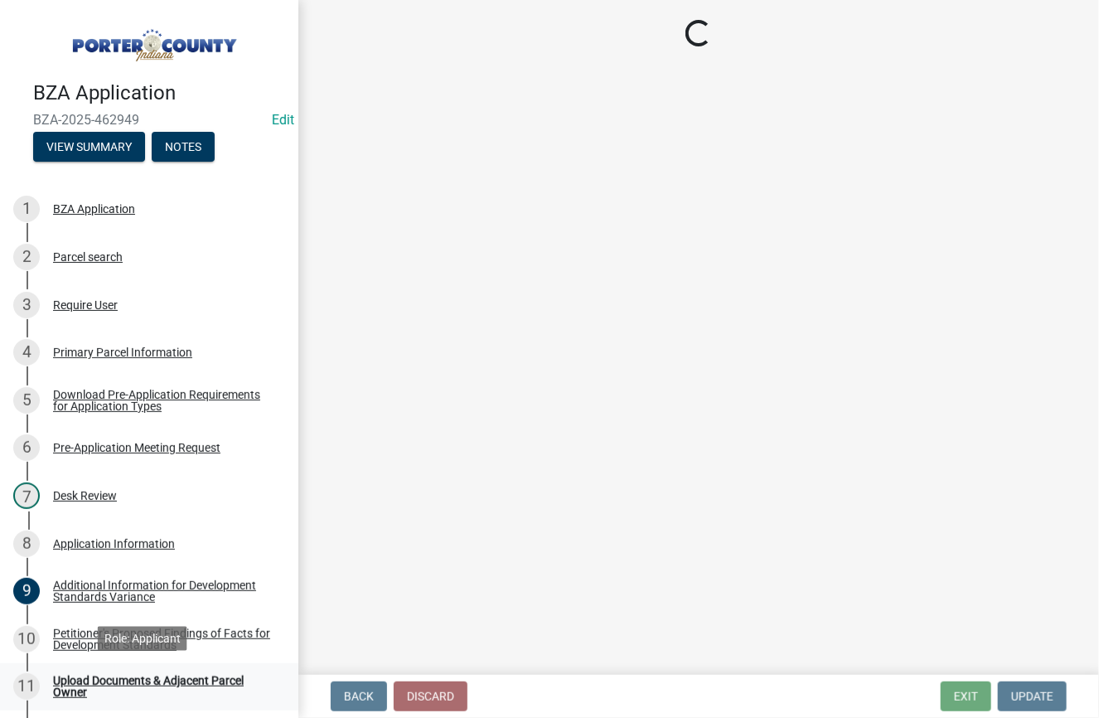
scroll to position [0, 0]
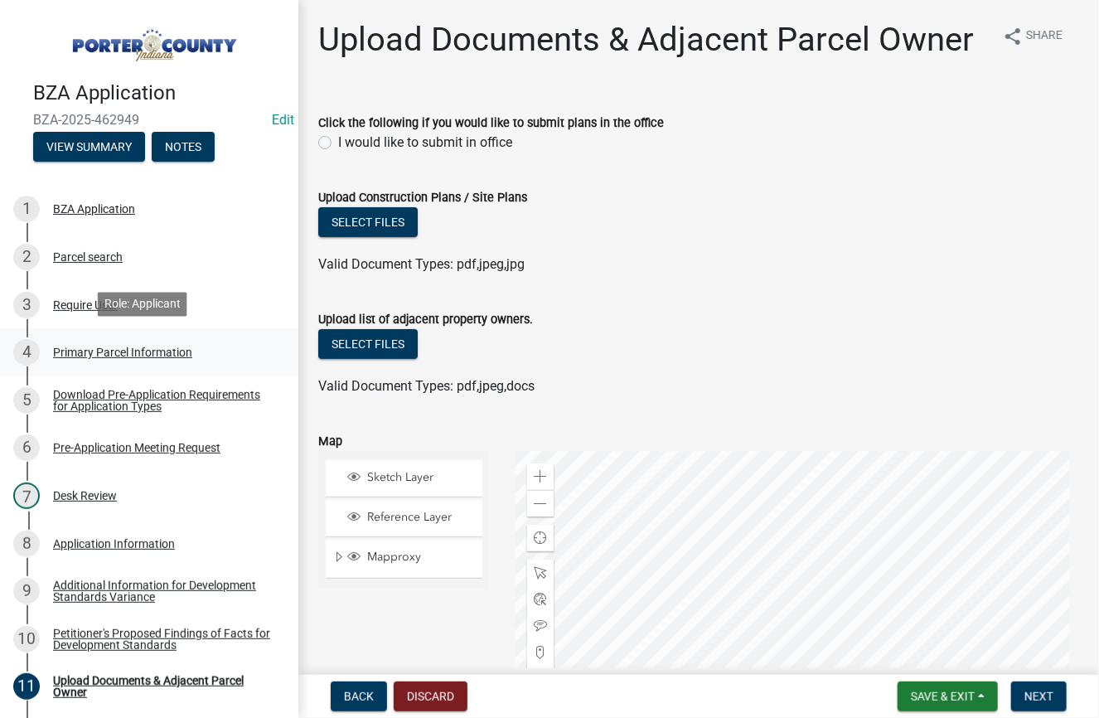
click at [157, 349] on div "Primary Parcel Information" at bounding box center [122, 353] width 139 height 12
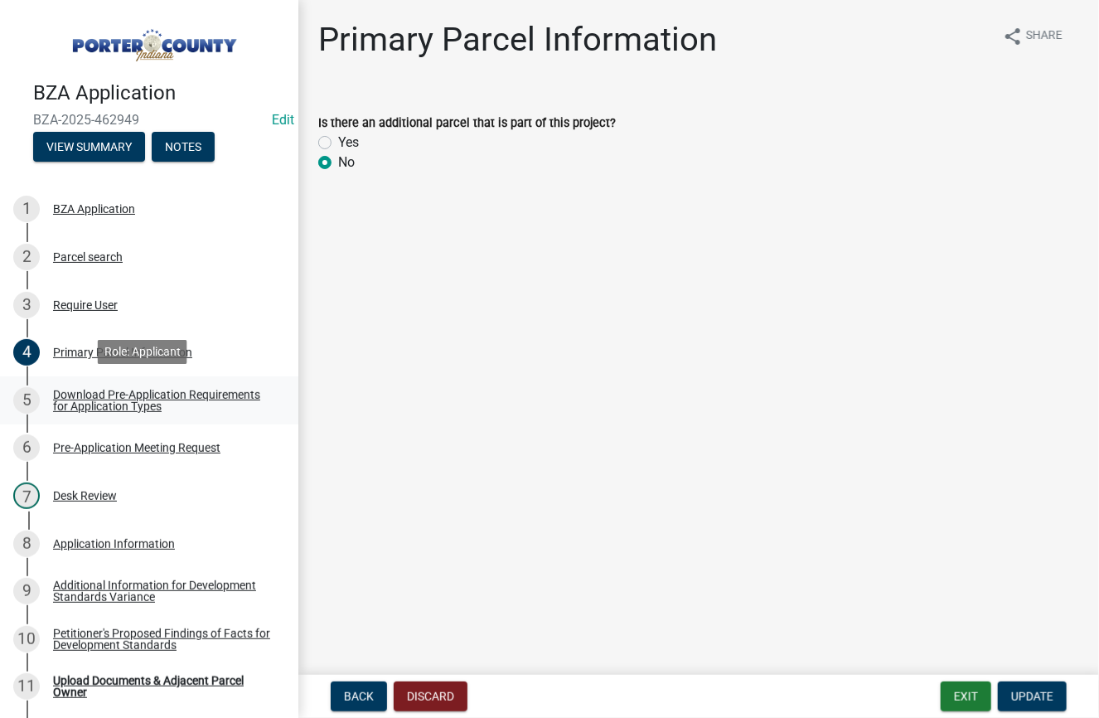
click at [109, 399] on div "Download Pre-Application Requirements for Application Types" at bounding box center [162, 400] width 219 height 23
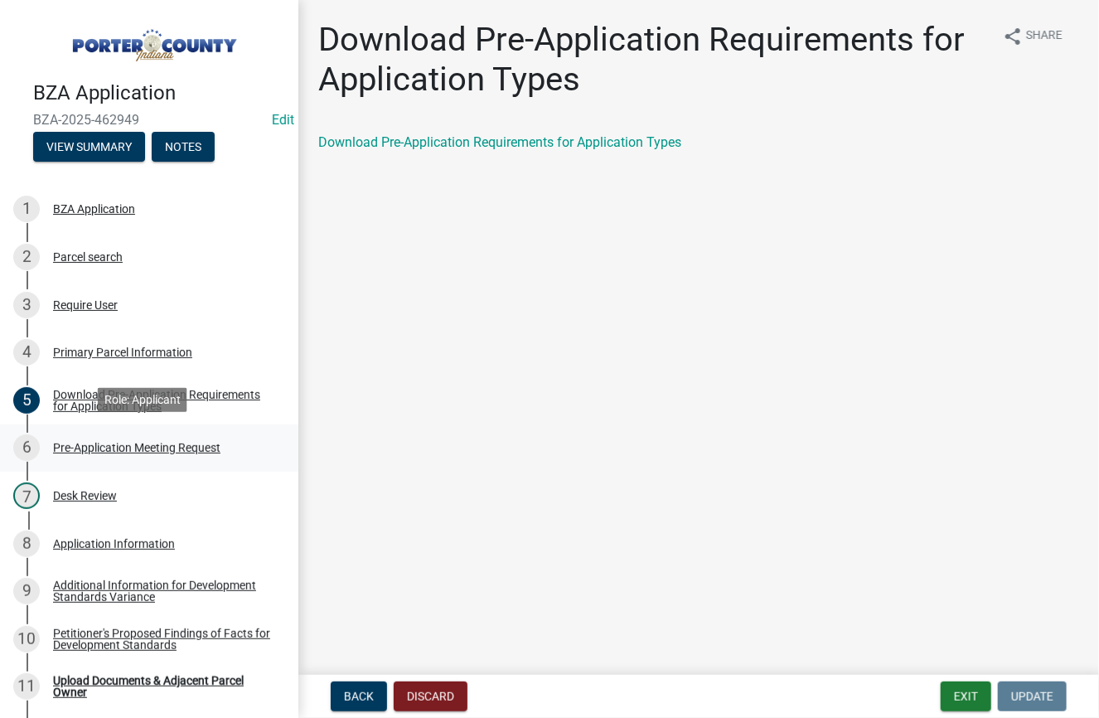
click at [117, 447] on div "Pre-Application Meeting Request" at bounding box center [136, 448] width 167 height 12
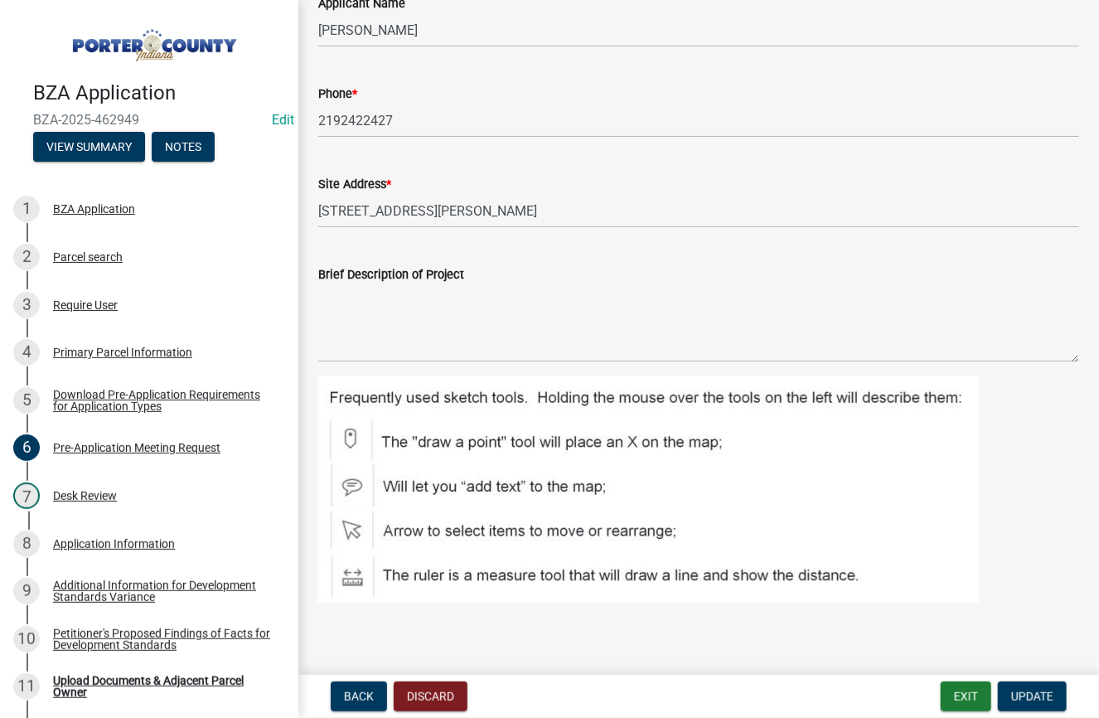
scroll to position [188, 0]
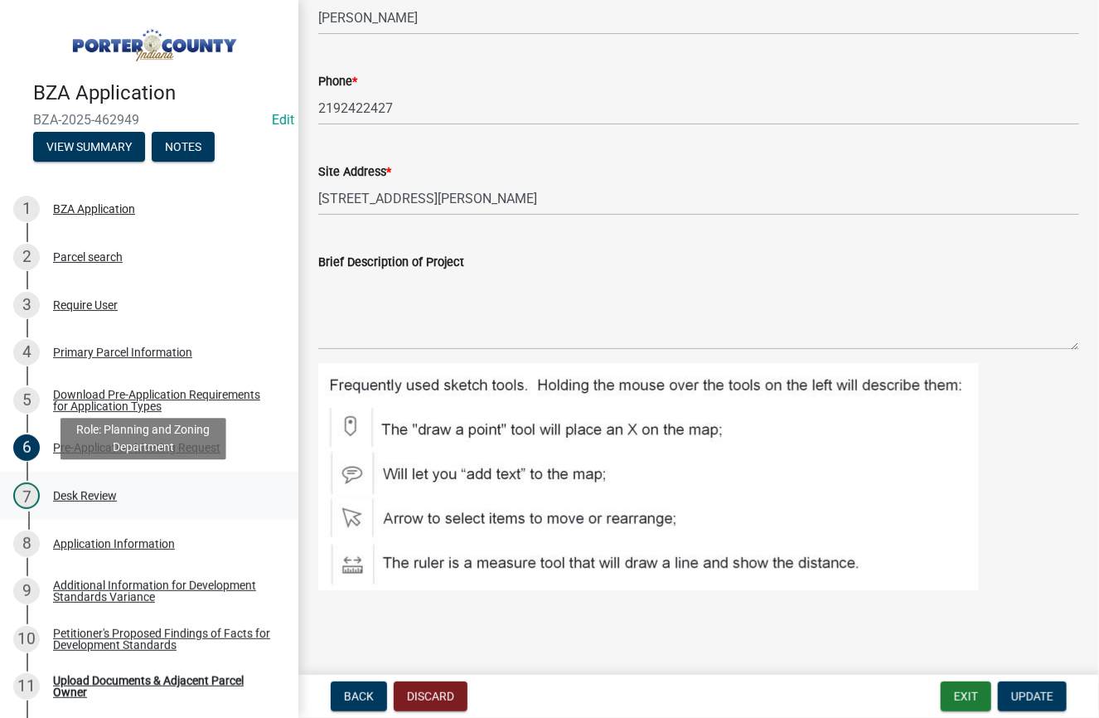
click at [90, 490] on div "Desk Review" at bounding box center [85, 496] width 64 height 12
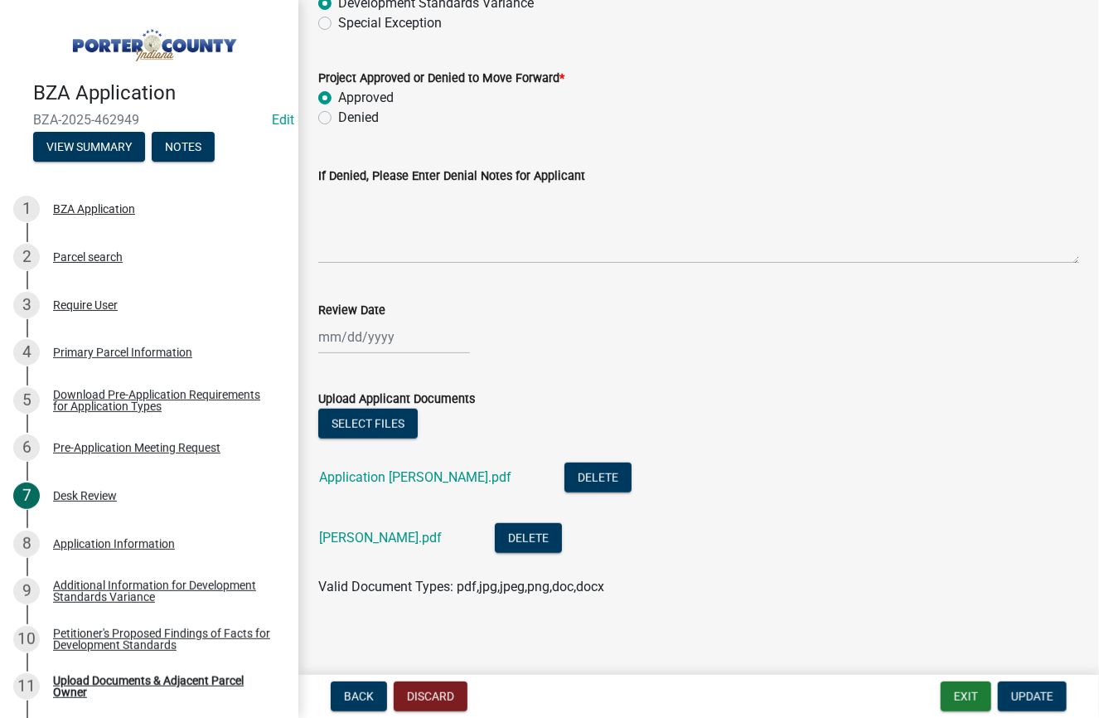
scroll to position [290, 0]
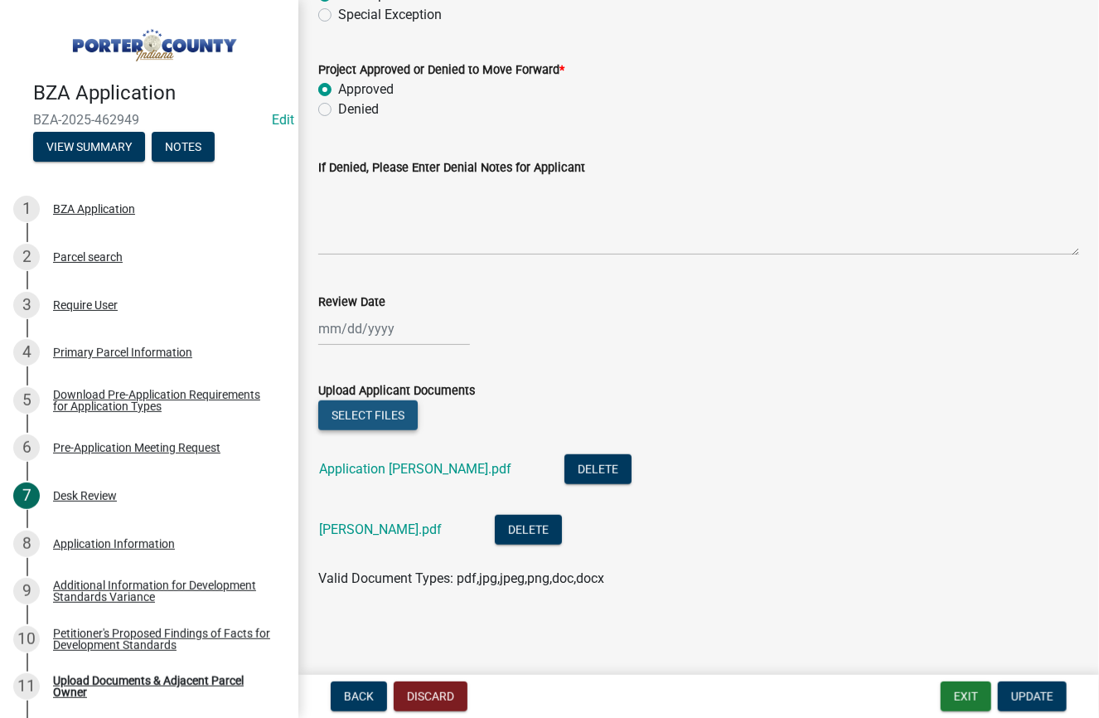
click at [371, 415] on button "Select files" at bounding box center [367, 415] width 99 height 30
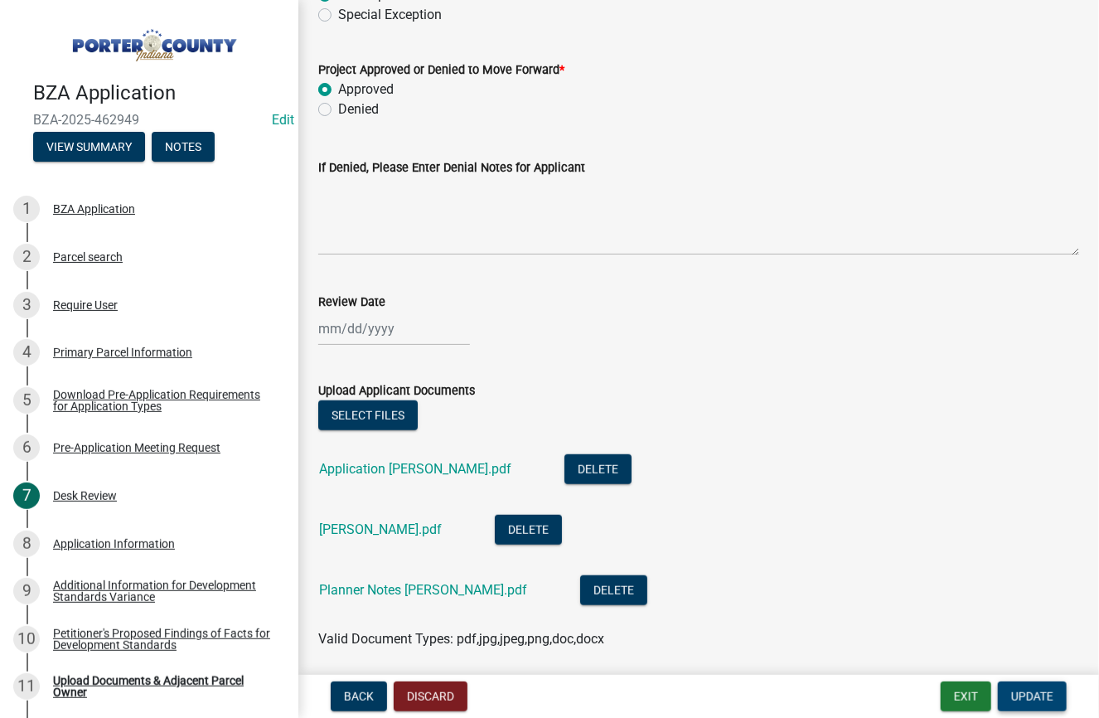
click at [1036, 692] on span "Update" at bounding box center [1033, 696] width 42 height 13
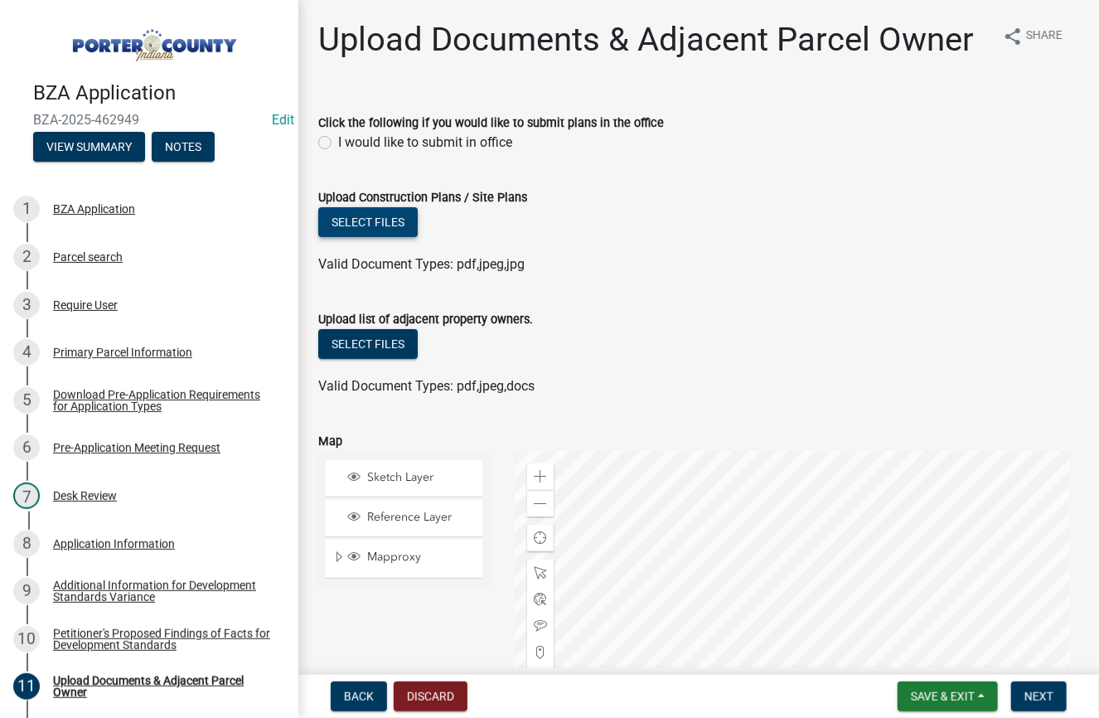
click at [386, 227] on button "Select files" at bounding box center [367, 222] width 99 height 30
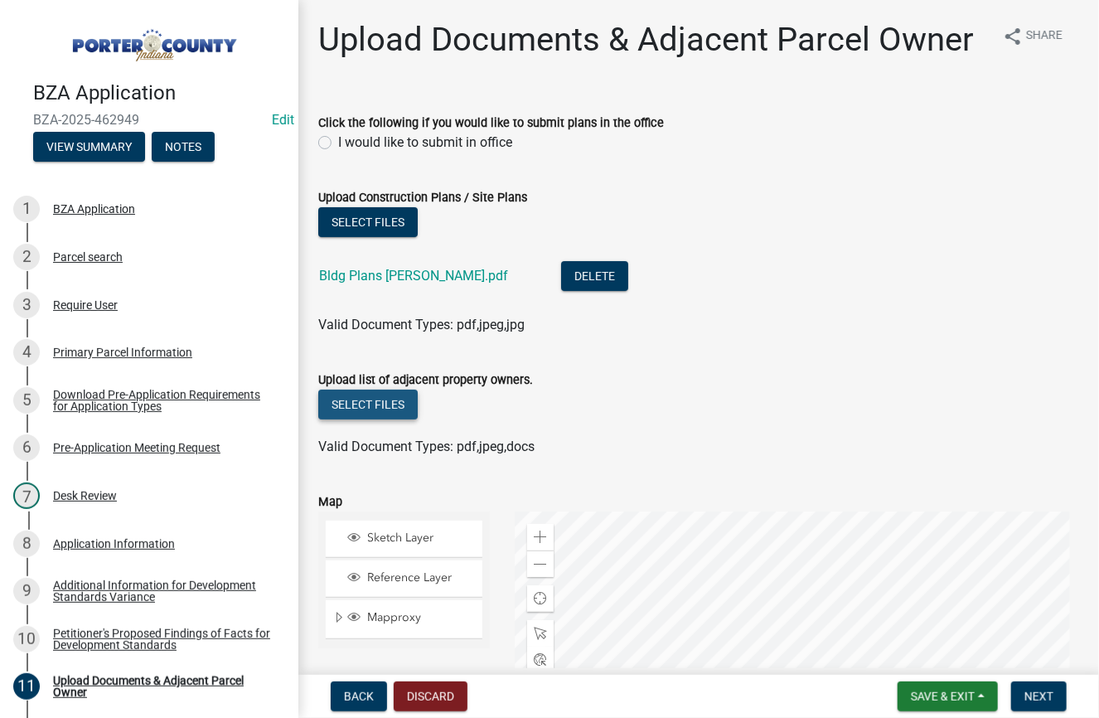
click at [362, 402] on button "Select files" at bounding box center [367, 405] width 99 height 30
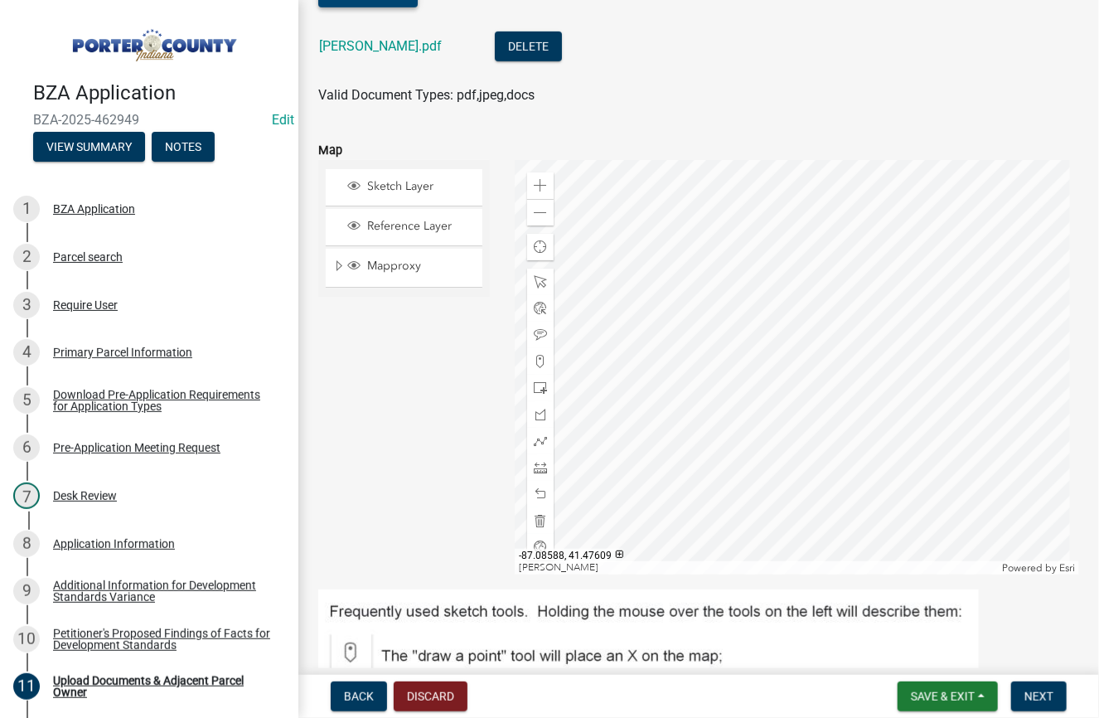
scroll to position [415, 0]
click at [1049, 696] on span "Next" at bounding box center [1039, 696] width 29 height 13
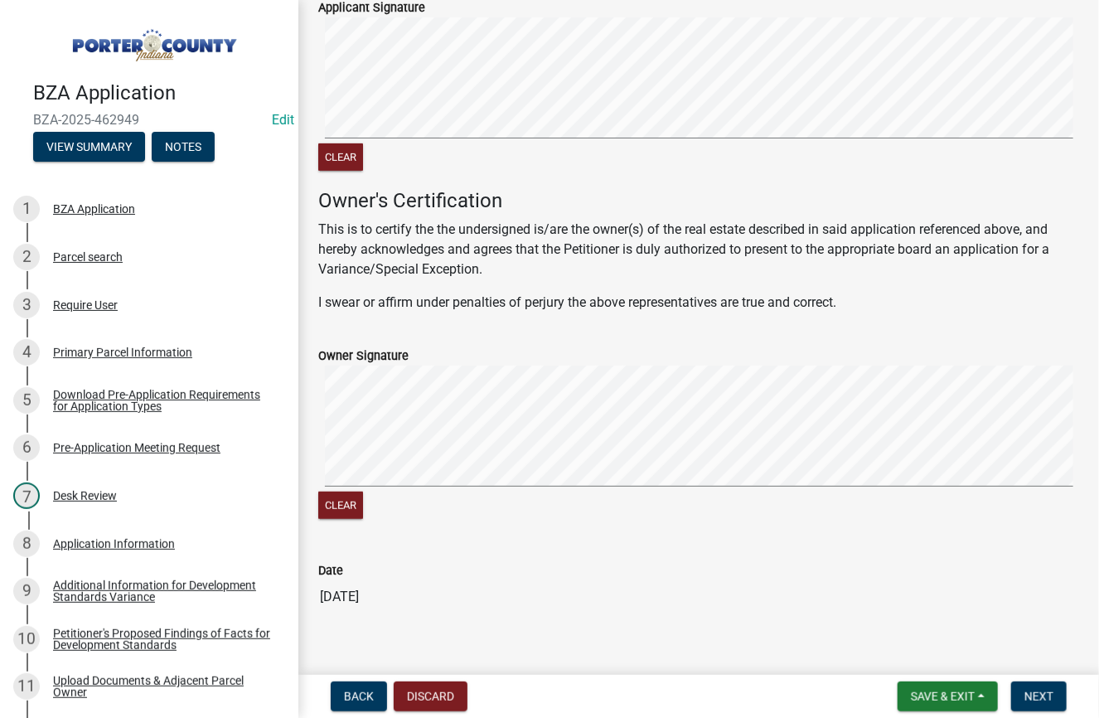
scroll to position [328, 0]
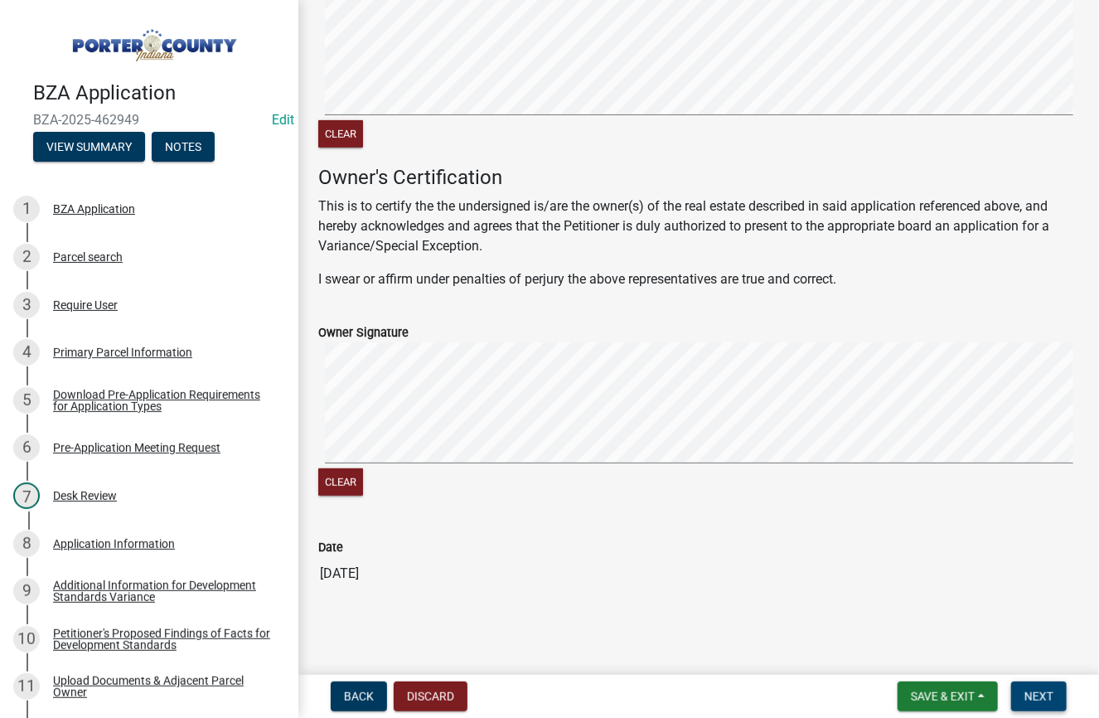
click at [1060, 699] on button "Next" at bounding box center [1040, 697] width 56 height 30
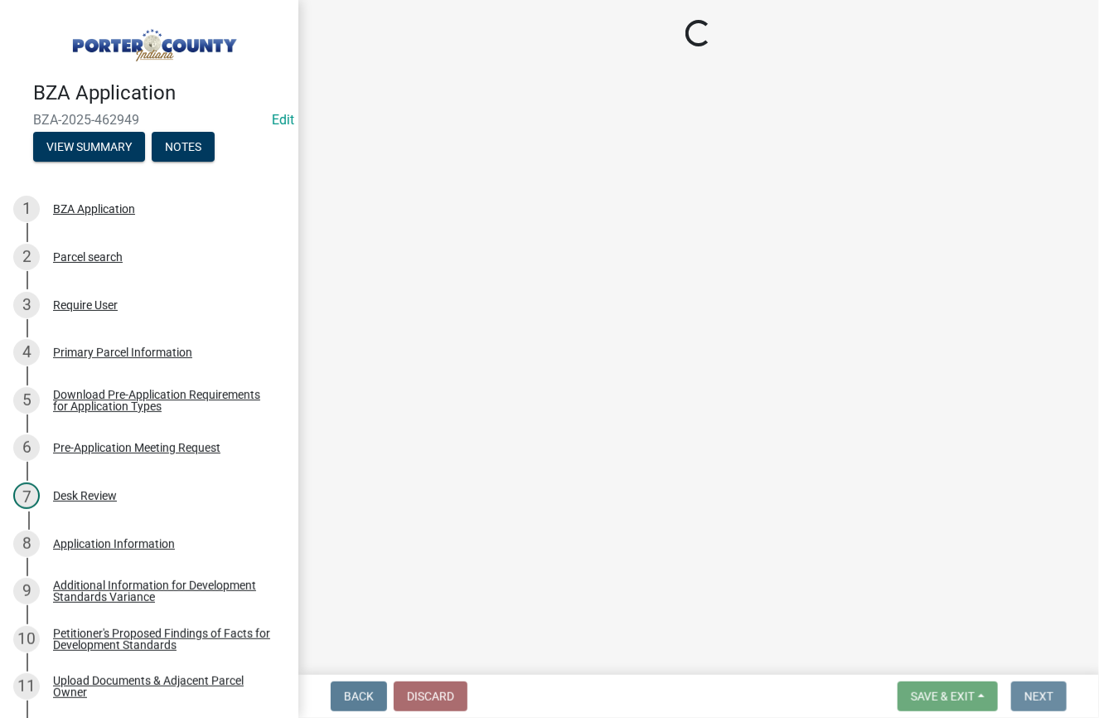
scroll to position [0, 0]
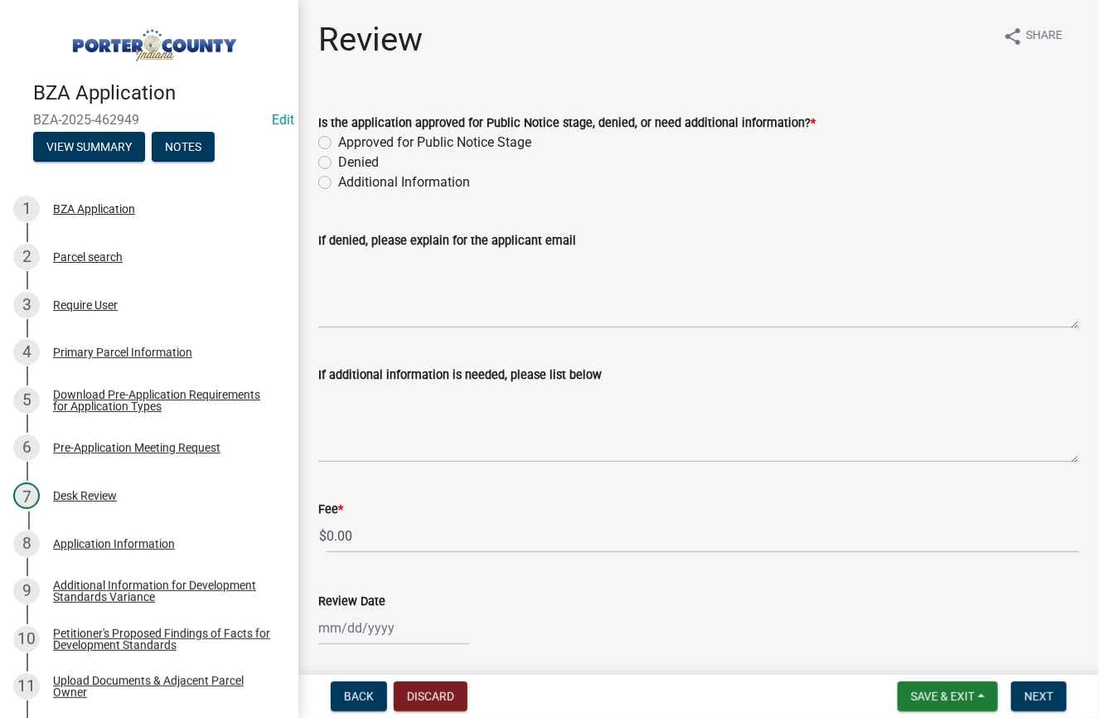
click at [338, 140] on label "Approved for Public Notice Stage" at bounding box center [434, 143] width 193 height 20
click at [338, 140] on input "Approved for Public Notice Stage" at bounding box center [343, 138] width 11 height 11
radio input "true"
click at [372, 536] on input "0.00" at bounding box center [703, 536] width 753 height 34
type input "0"
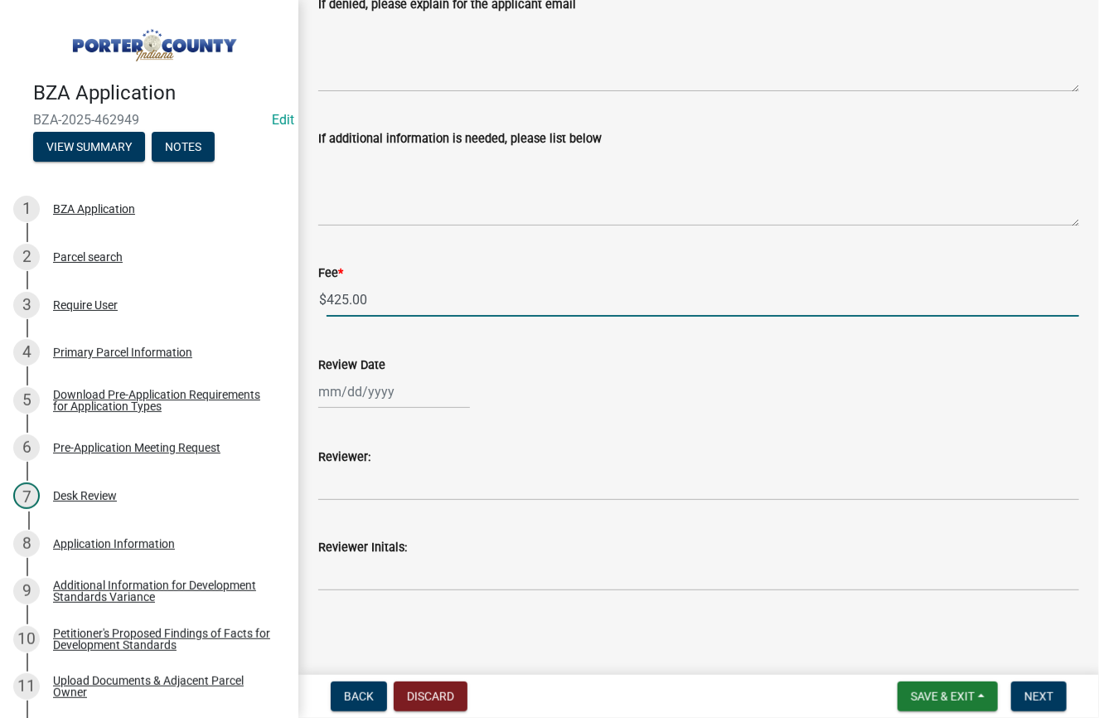
scroll to position [237, 0]
type input "425.00"
click at [1026, 694] on span "Next" at bounding box center [1039, 696] width 29 height 13
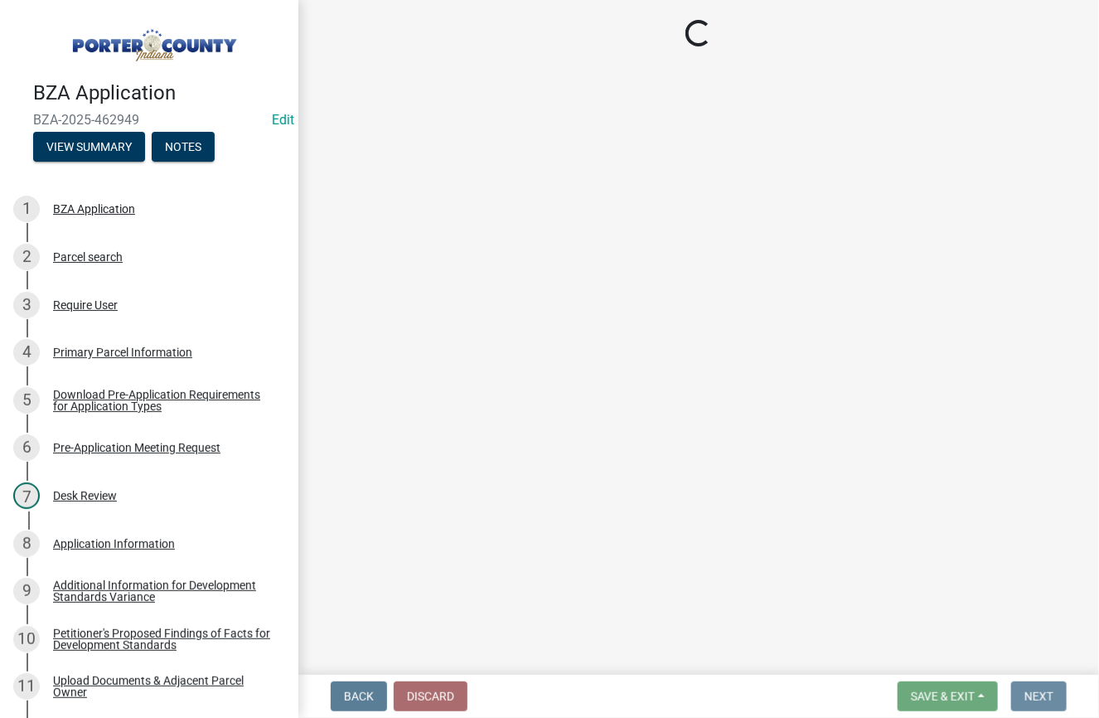
scroll to position [0, 0]
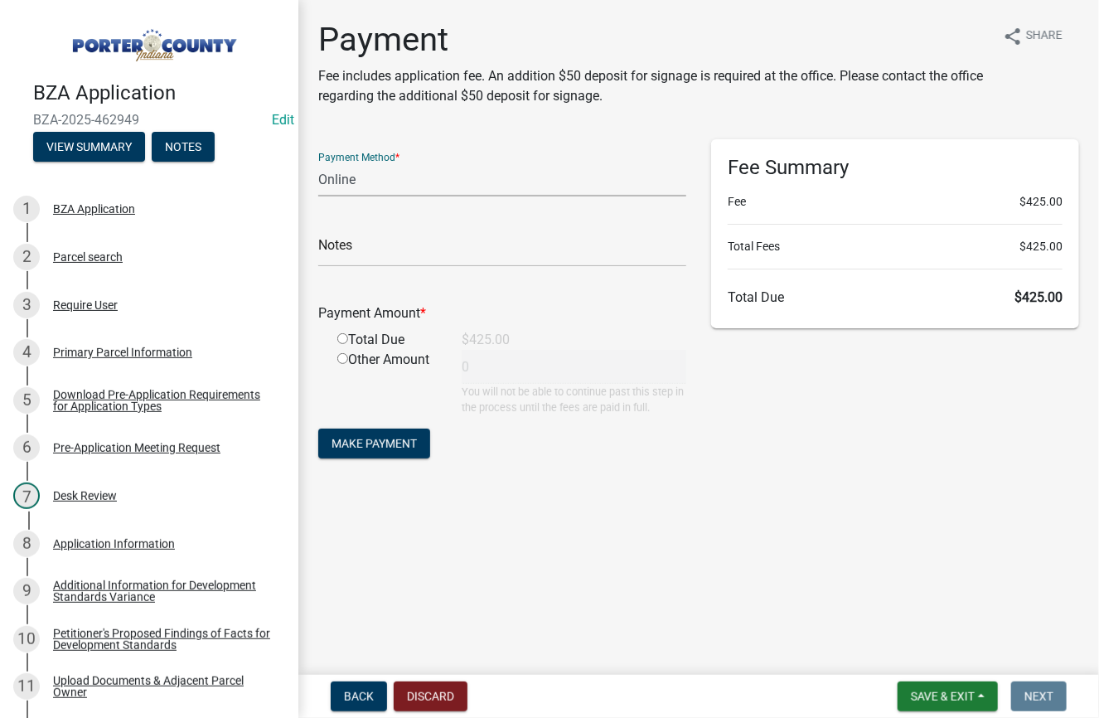
click at [386, 182] on select "Credit Card POS Check Cash Online" at bounding box center [502, 180] width 368 height 34
select select "1: 0"
click at [318, 163] on select "Credit Card POS Check Cash Online" at bounding box center [502, 180] width 368 height 34
click at [352, 252] on input "text" at bounding box center [502, 250] width 368 height 34
type input "1621 - [PERSON_NAME]"
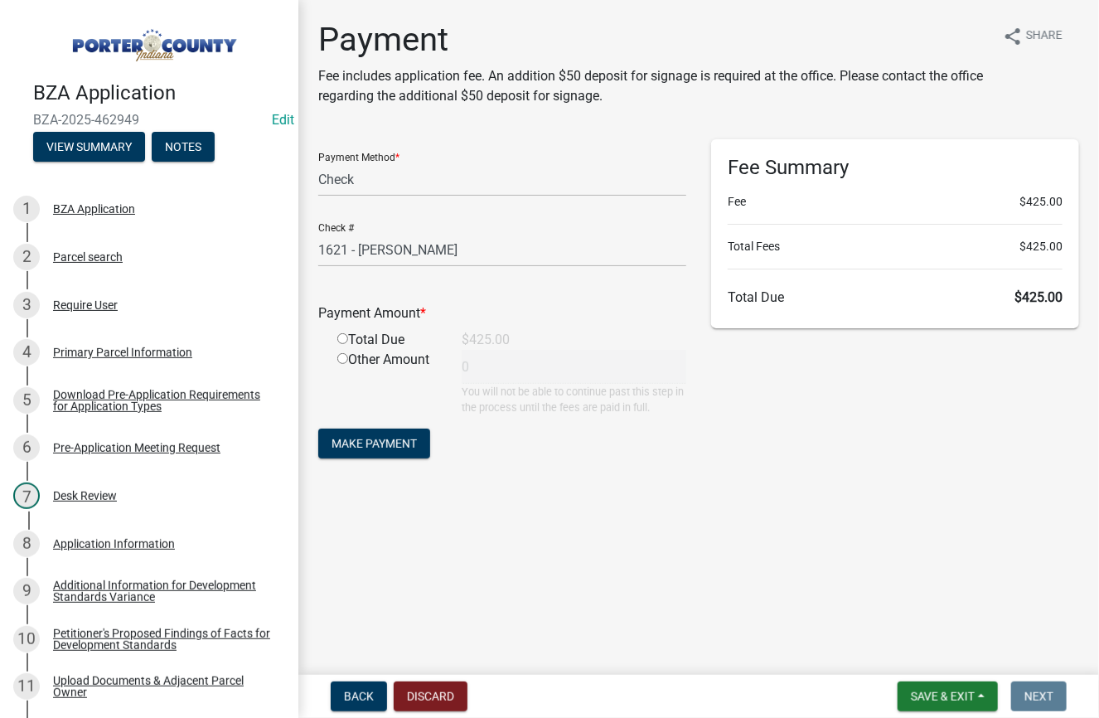
drag, startPoint x: 343, startPoint y: 337, endPoint x: 434, endPoint y: 395, distance: 107.0
click at [343, 337] on input "radio" at bounding box center [342, 338] width 11 height 11
radio input "true"
type input "425"
click at [382, 439] on span "Make Payment" at bounding box center [374, 443] width 85 height 13
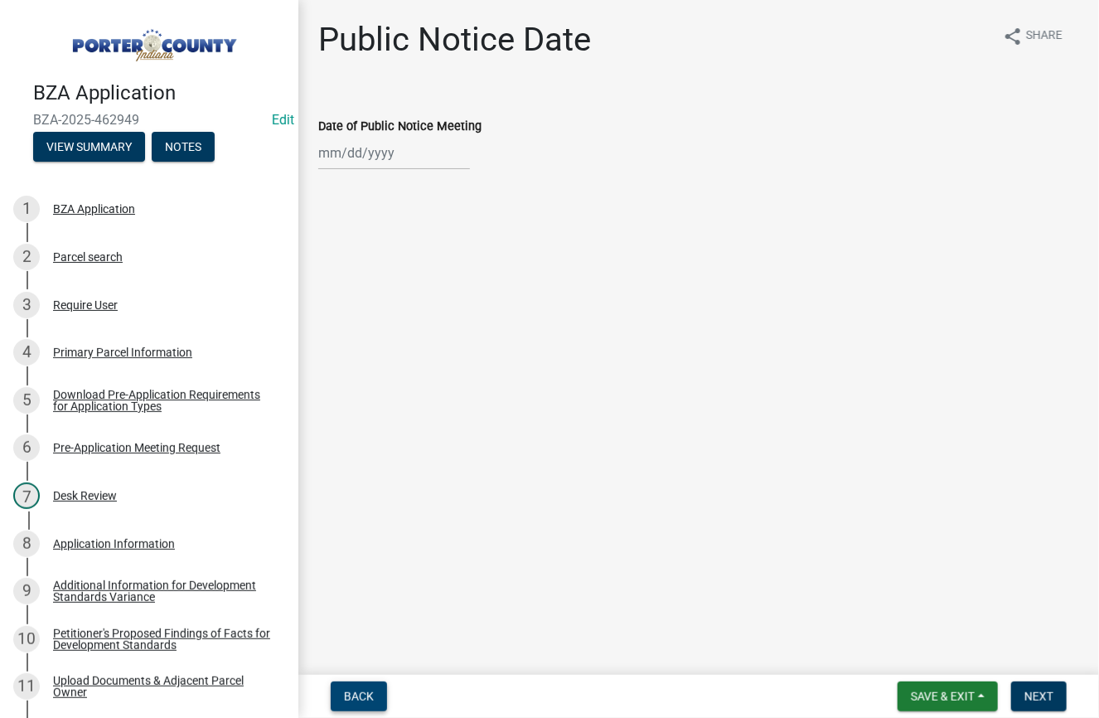
click at [361, 697] on span "Back" at bounding box center [359, 696] width 30 height 13
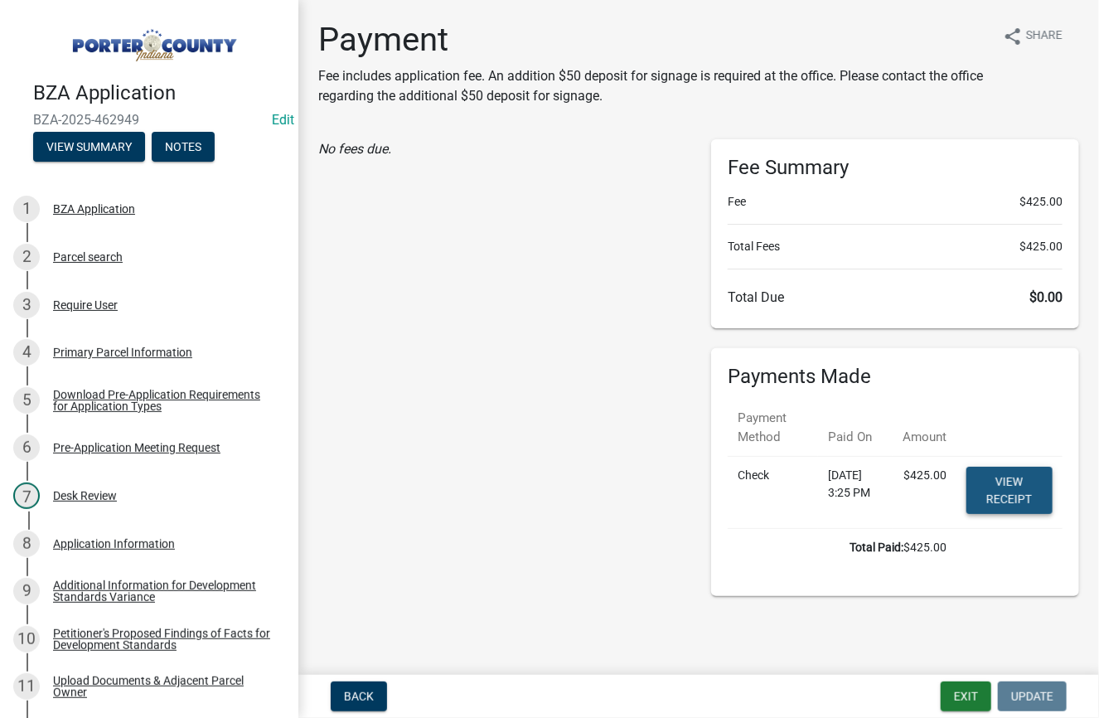
click at [996, 485] on link "View receipt" at bounding box center [1010, 490] width 86 height 47
